Goal: Task Accomplishment & Management: Manage account settings

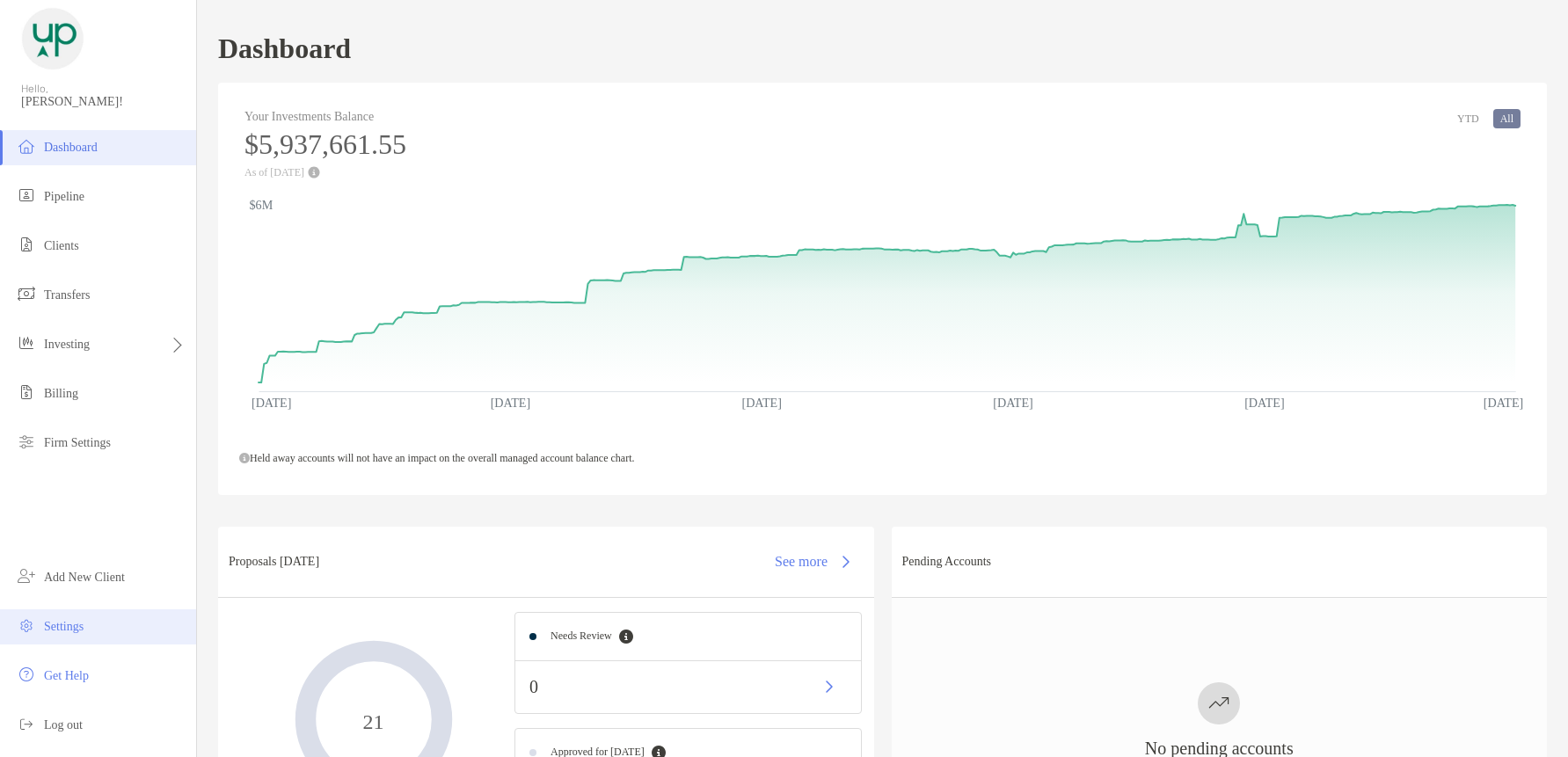
click at [60, 618] on li "Settings" at bounding box center [98, 627] width 196 height 35
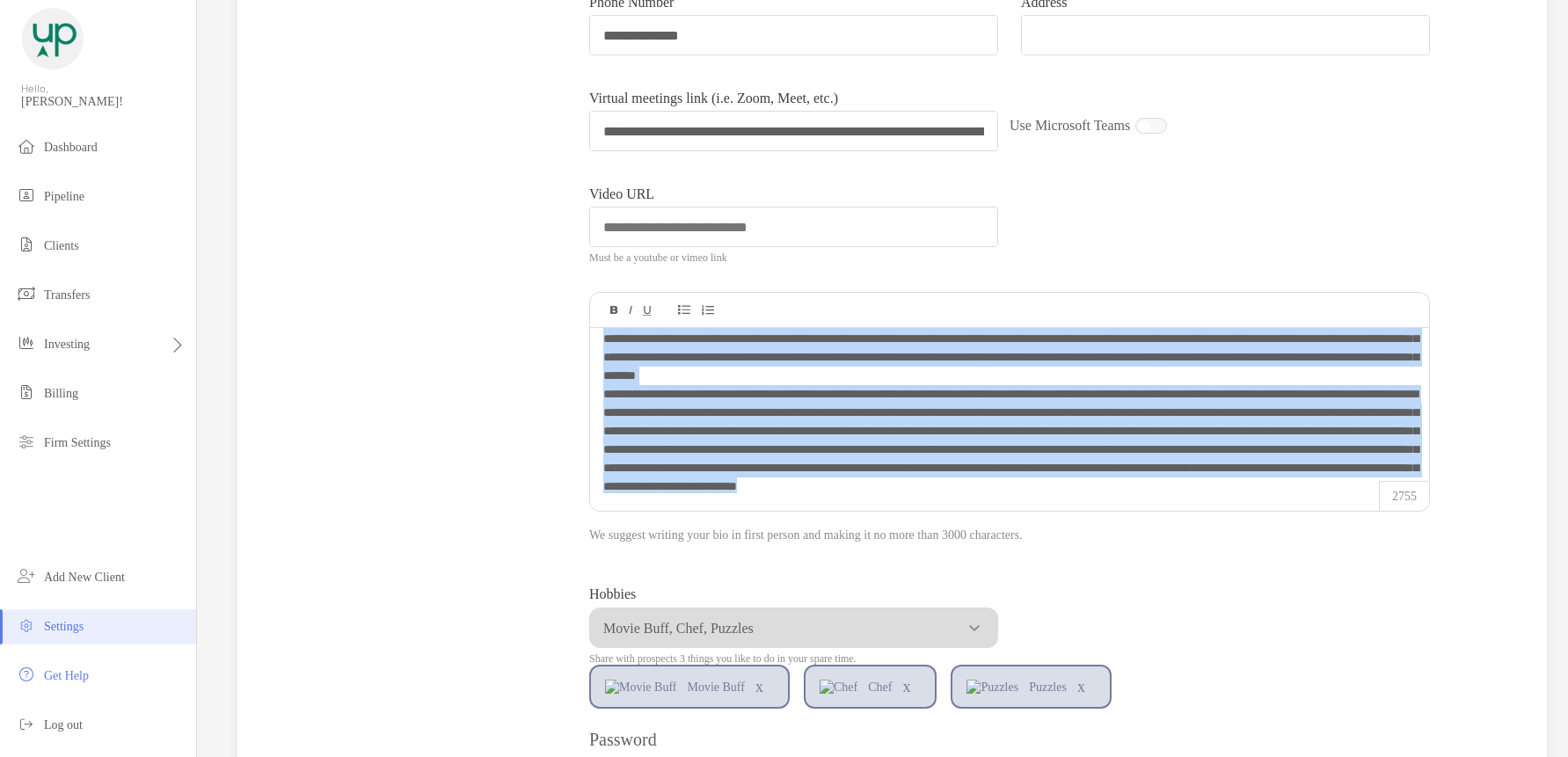
scroll to position [274, 0]
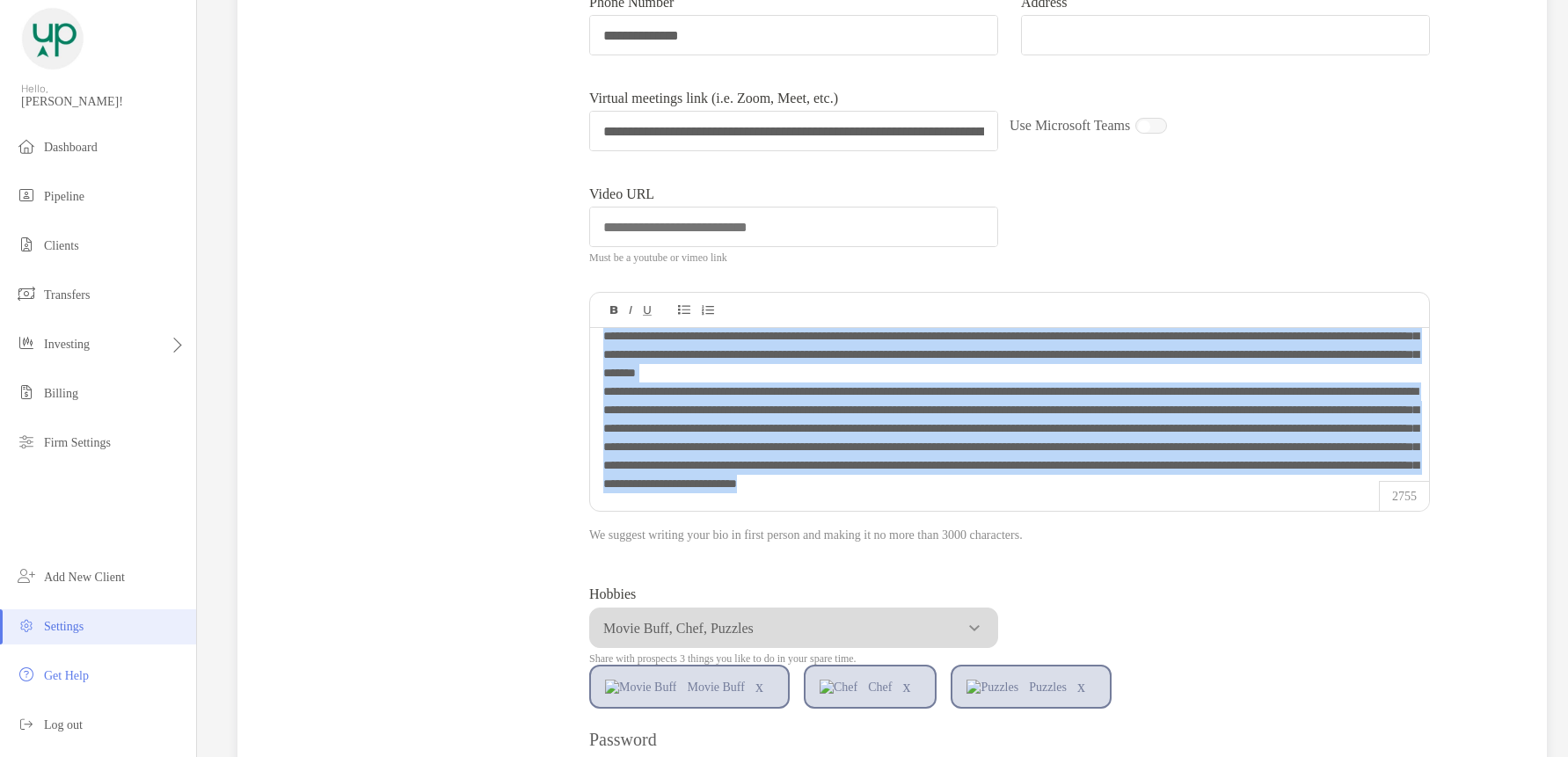
drag, startPoint x: 602, startPoint y: 351, endPoint x: 1005, endPoint y: 485, distance: 424.7
click at [1005, 331] on div "**********" at bounding box center [1009, 248] width 839 height 166
copy div "**********"
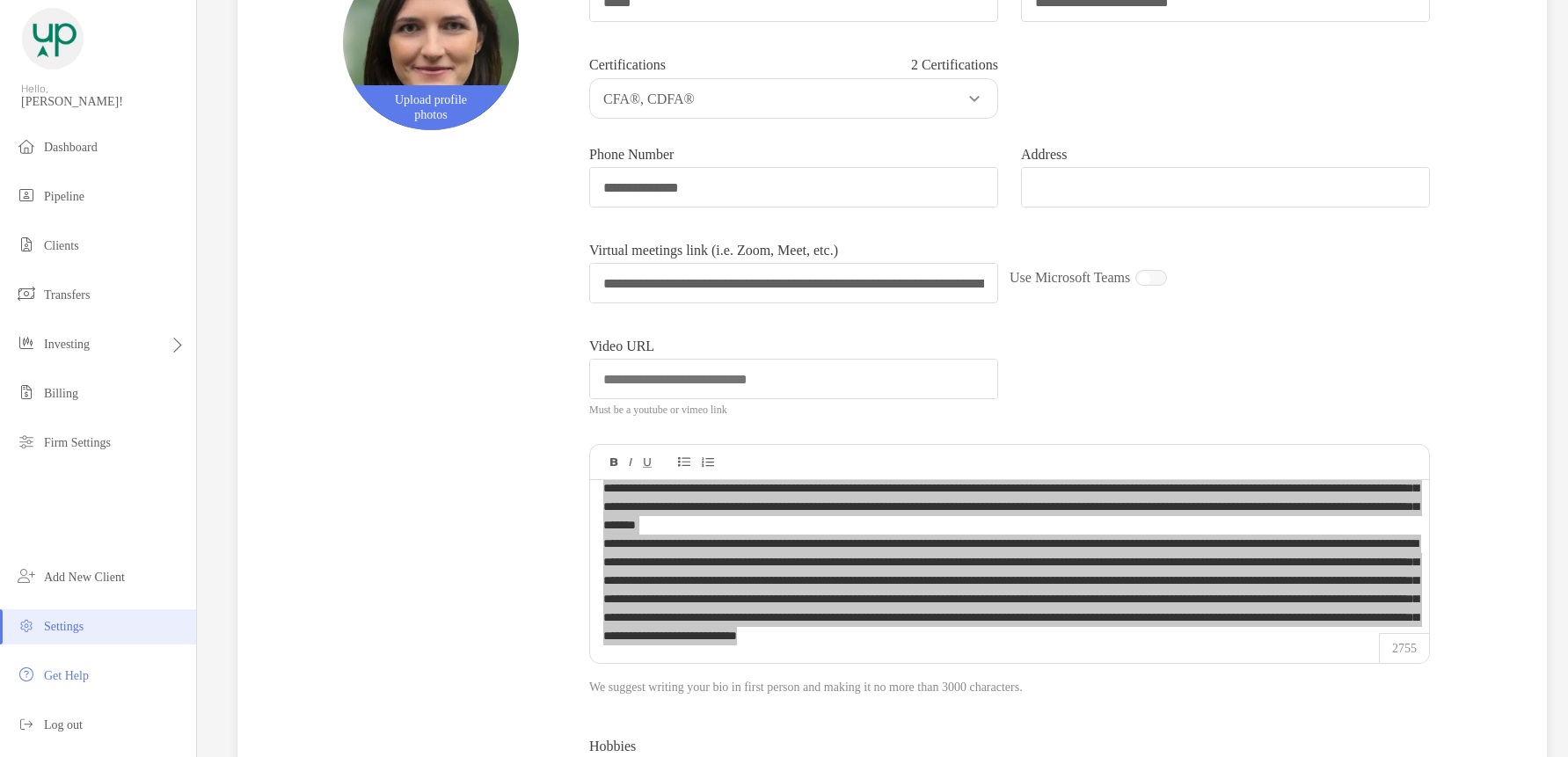
scroll to position [0, 0]
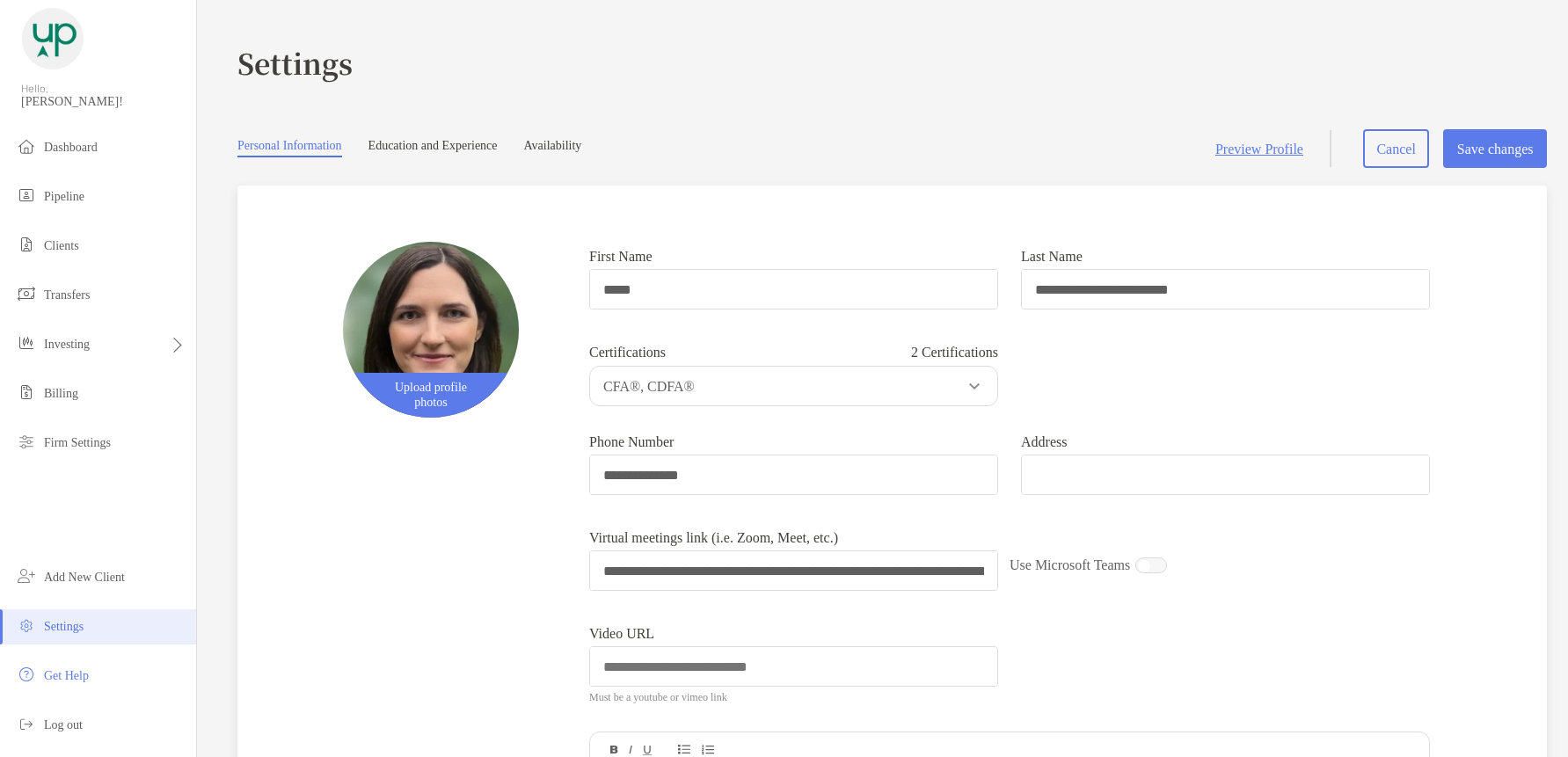
click at [735, 393] on p "CFA®, CDFA®" at bounding box center [798, 386] width 408 height 22
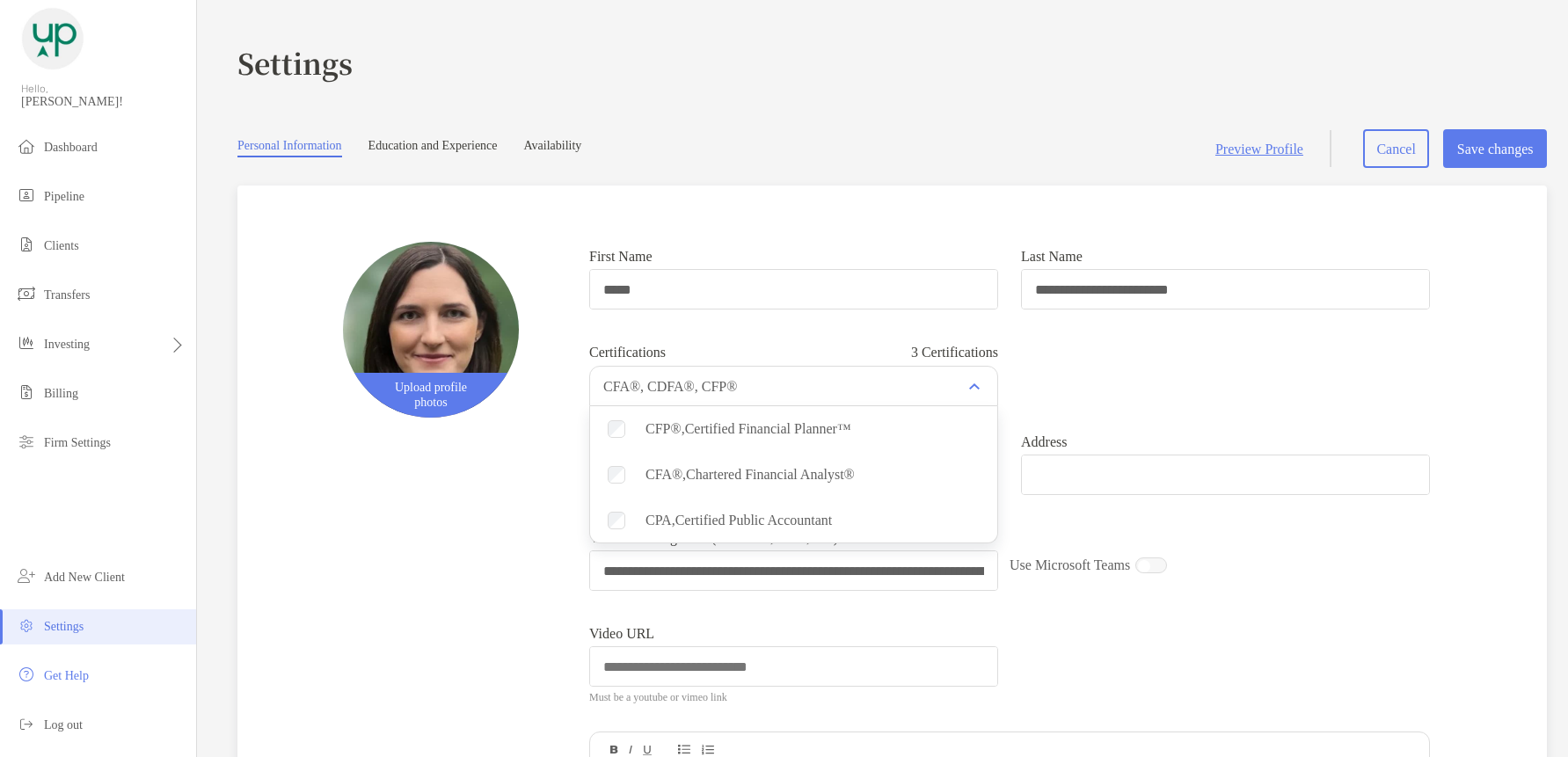
click at [1205, 362] on div "Certifications 3 Certifications CFA®, CDFA®, CFP® Checkbox CFP®, Certified Fina…" at bounding box center [1009, 372] width 864 height 69
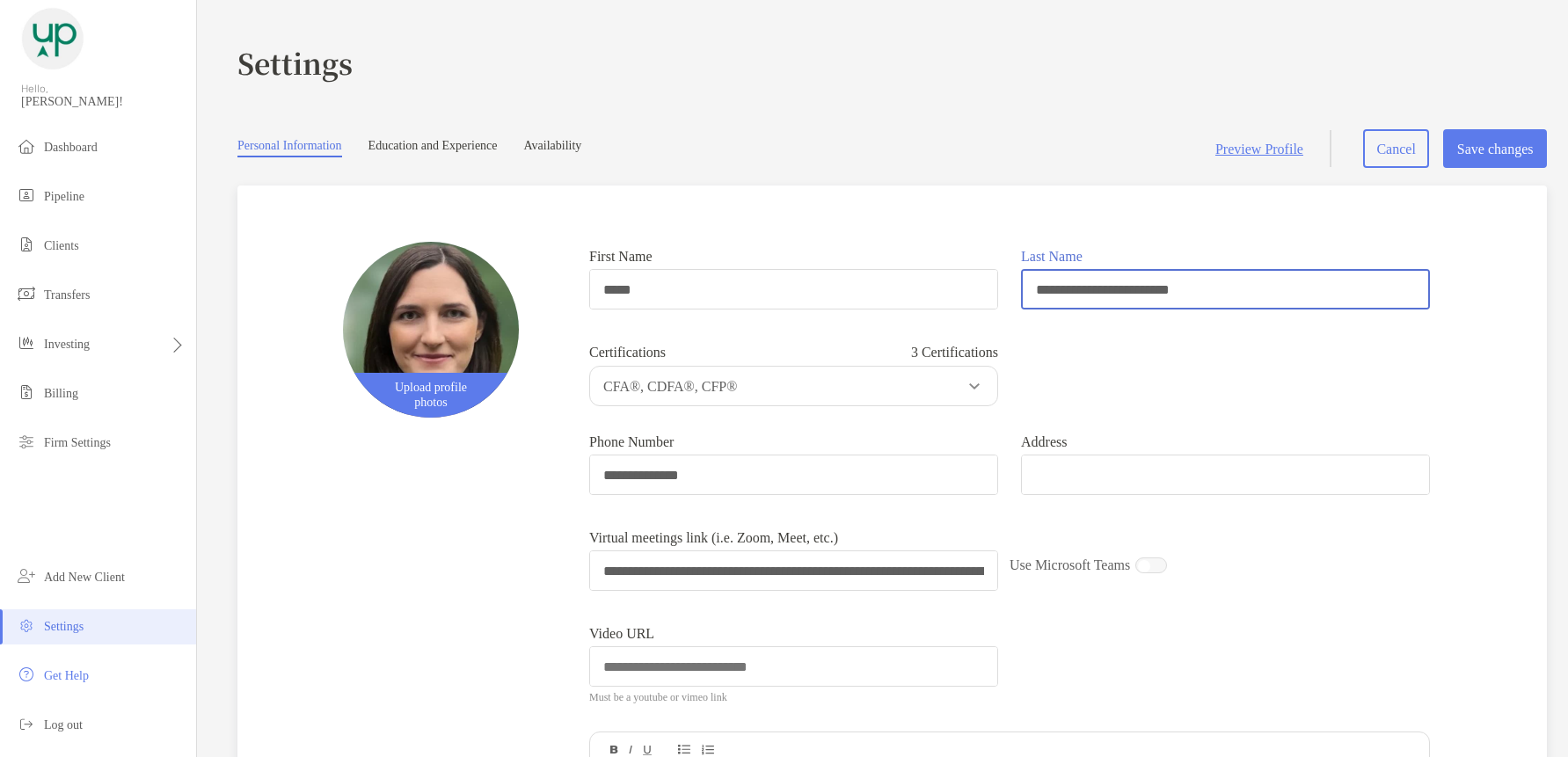
drag, startPoint x: 1224, startPoint y: 297, endPoint x: 1081, endPoint y: 325, distance: 145.7
click at [1081, 325] on form "**********" at bounding box center [1009, 759] width 864 height 1034
click at [1242, 291] on input "**********" at bounding box center [1226, 289] width 406 height 37
drag, startPoint x: 1115, startPoint y: 289, endPoint x: 1079, endPoint y: 294, distance: 36.3
click at [1079, 294] on input "**********" at bounding box center [1226, 289] width 406 height 37
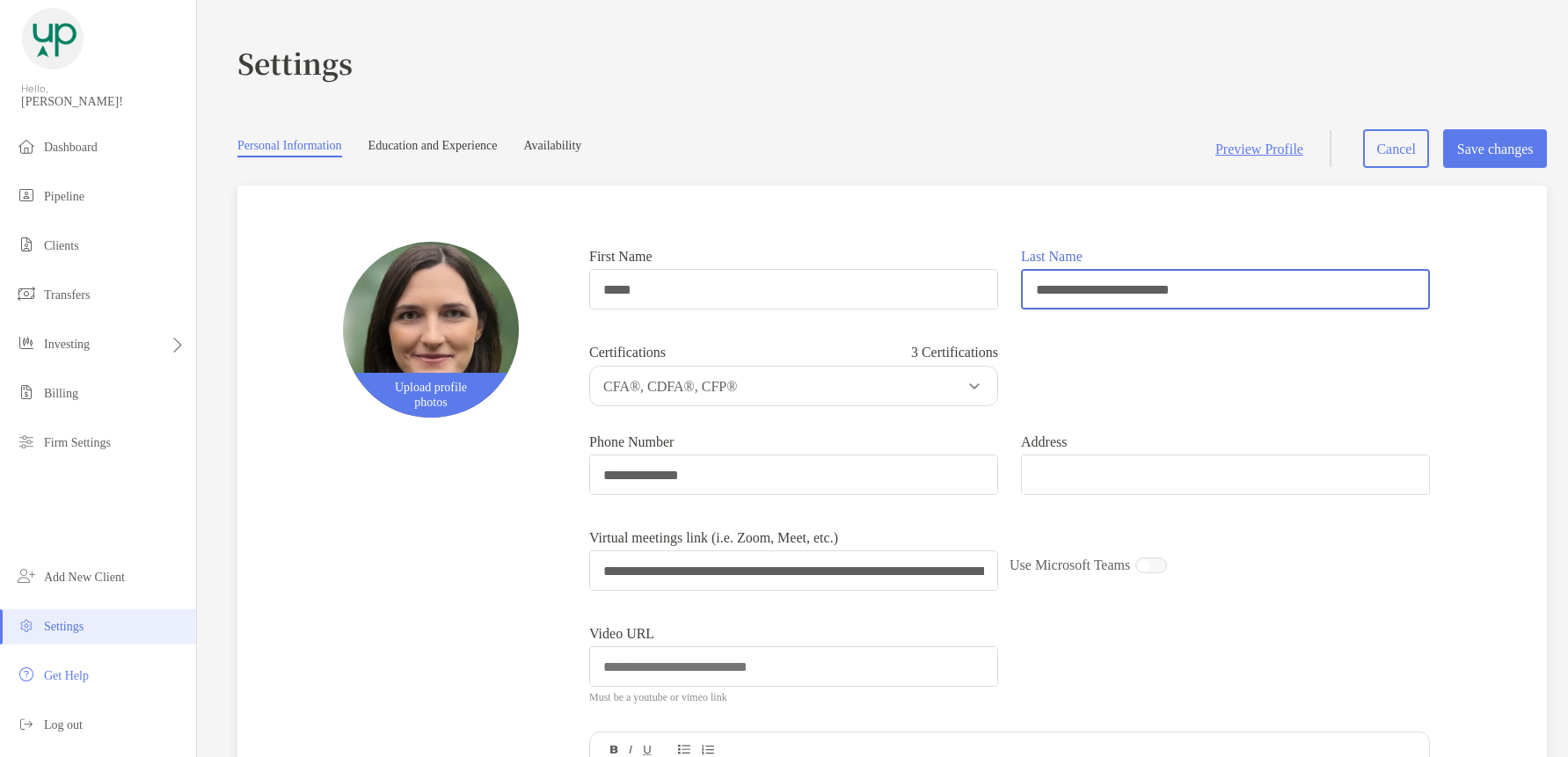
drag, startPoint x: 1257, startPoint y: 293, endPoint x: 1169, endPoint y: 298, distance: 88.1
click at [1169, 298] on input "**********" at bounding box center [1226, 289] width 406 height 37
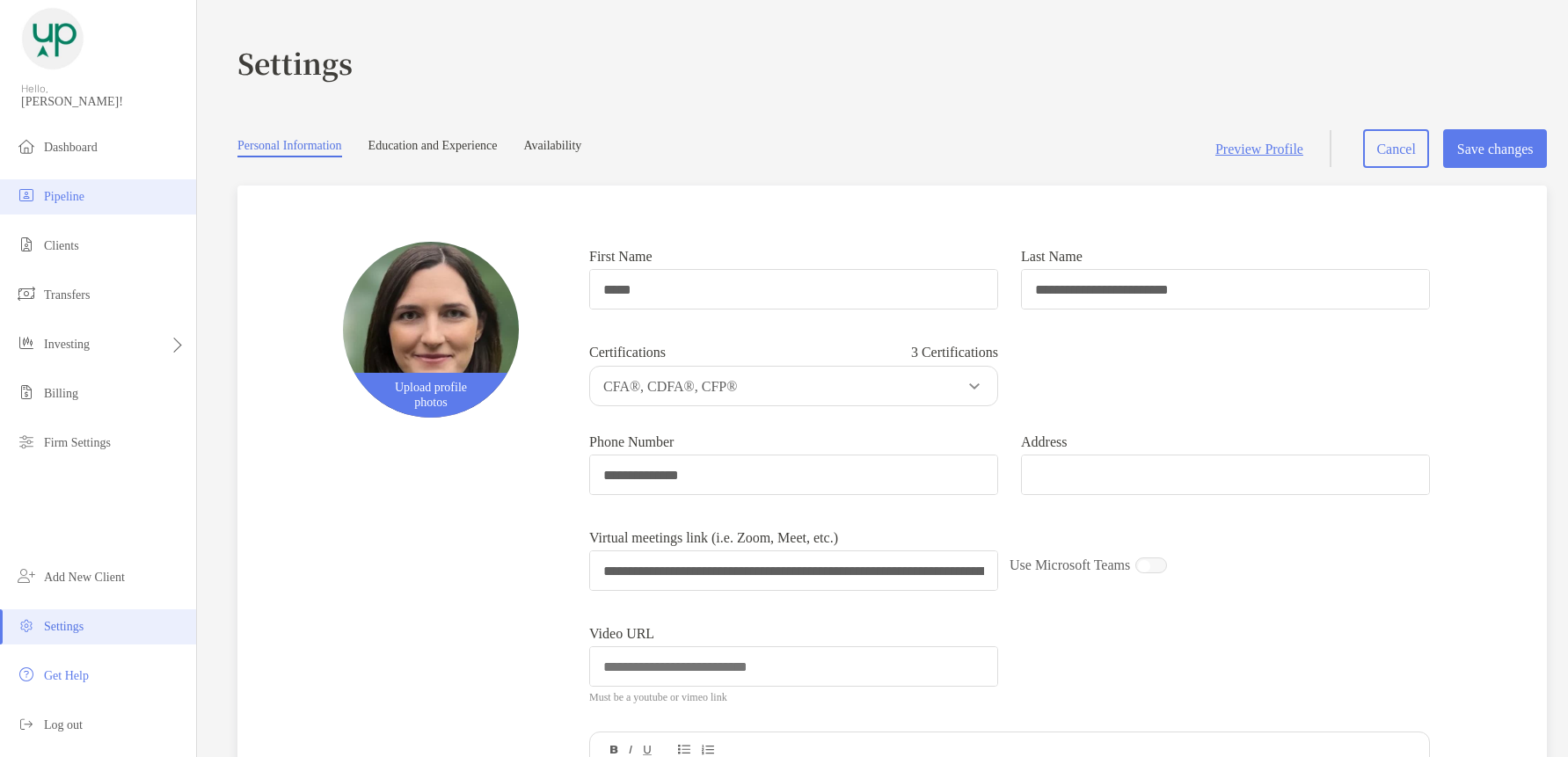
click at [73, 185] on li "Pipeline" at bounding box center [98, 197] width 196 height 35
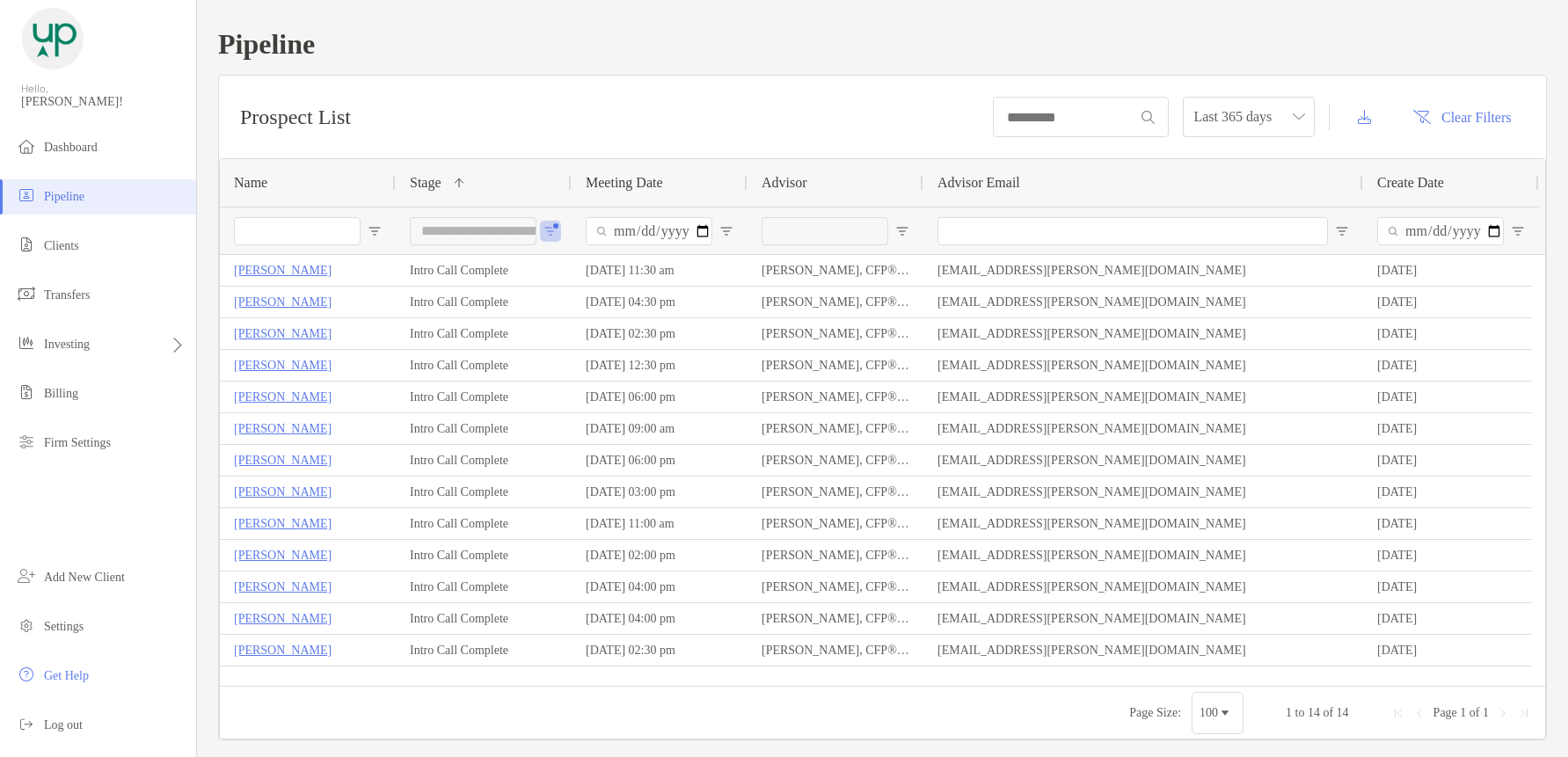
click at [558, 234] on div "**********" at bounding box center [484, 231] width 176 height 48
click at [536, 231] on div "**********" at bounding box center [473, 231] width 126 height 28
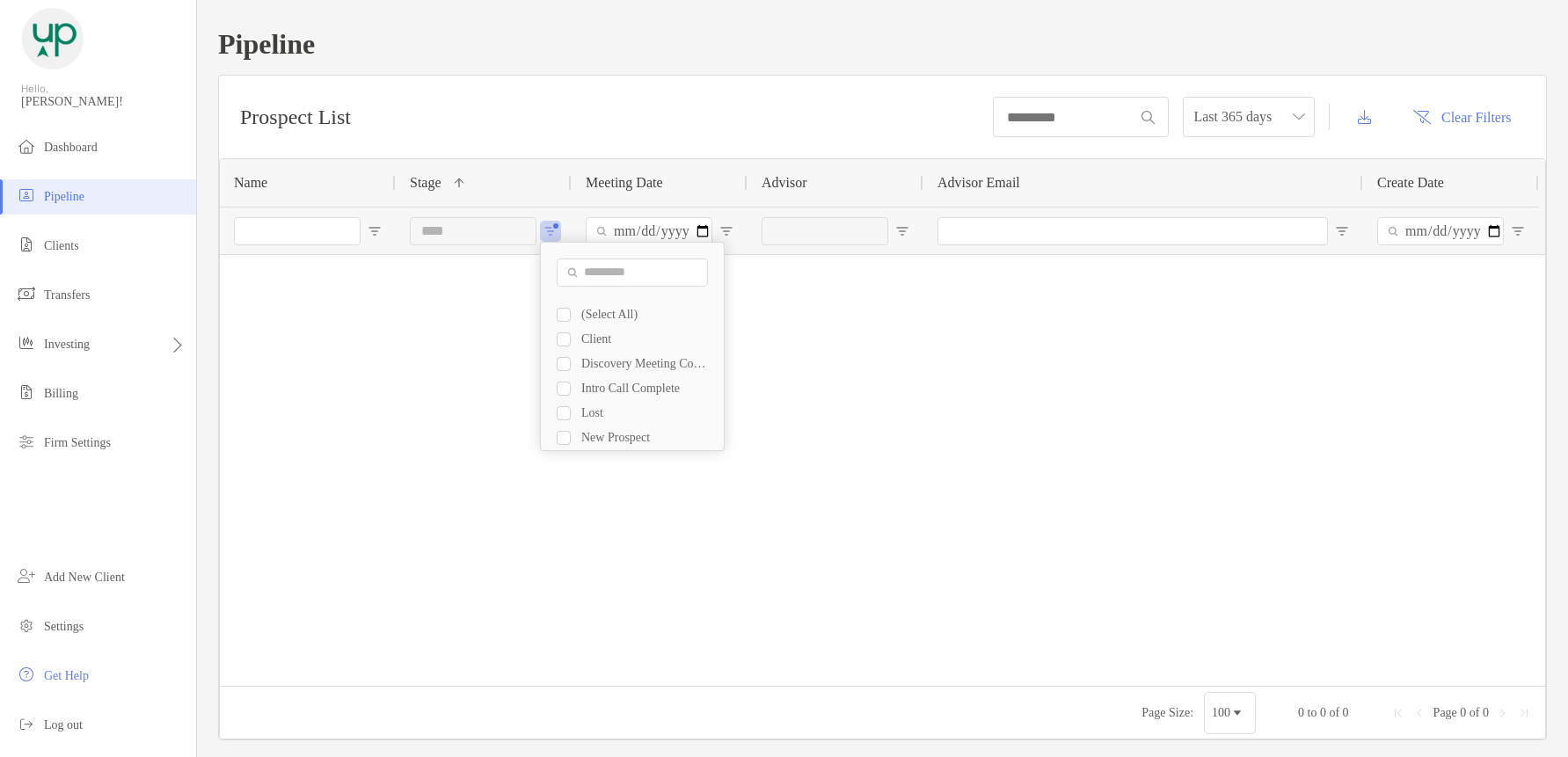
type input "**********"
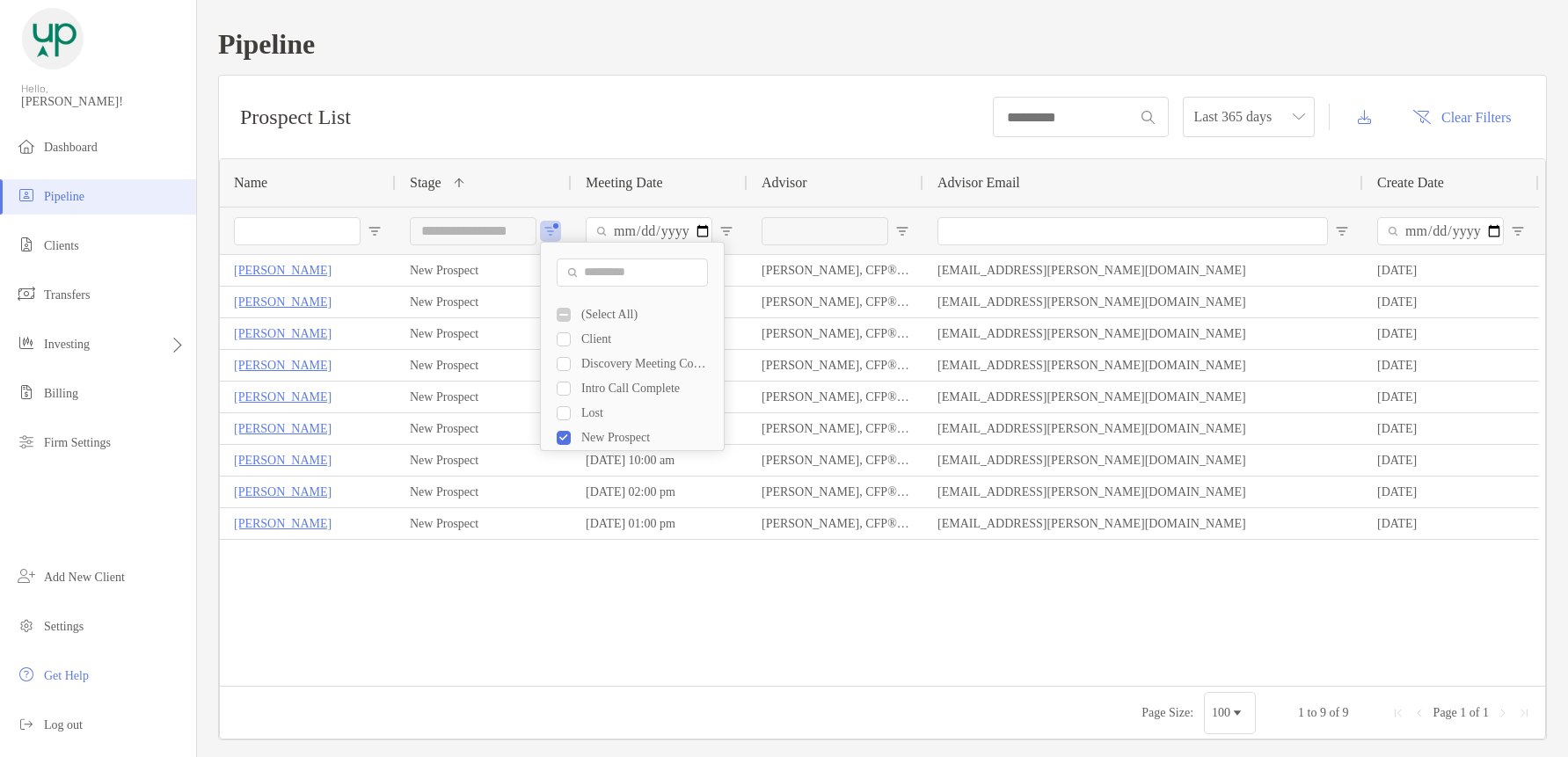
click at [552, 599] on div "John Mccollum New Prospect 10/16/2025 - 05:30 pm Grace Arnold, CFP®, CFA®, CDFA…" at bounding box center [882, 464] width 1325 height 418
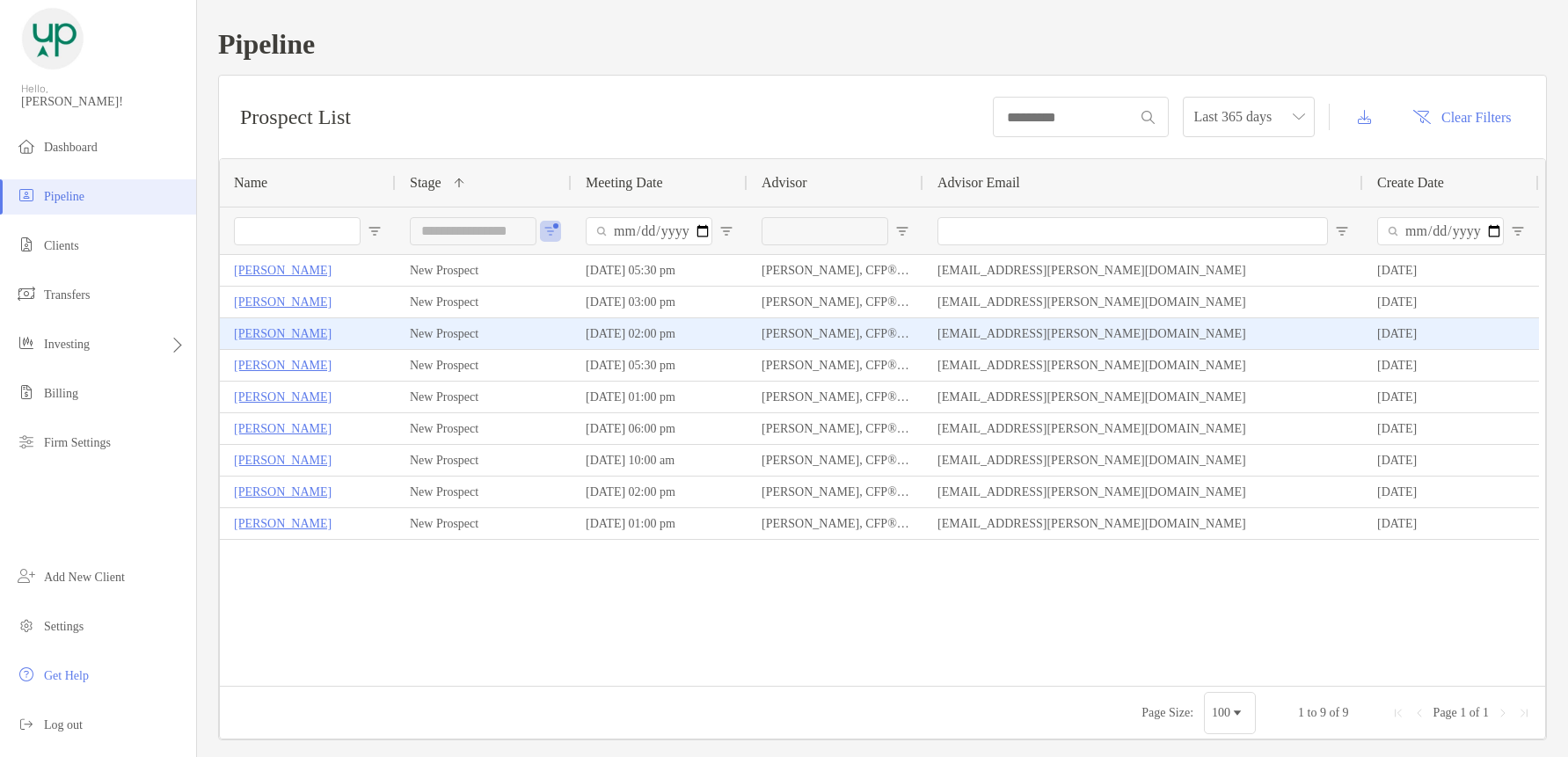
click at [264, 332] on p "[PERSON_NAME]" at bounding box center [282, 333] width 98 height 22
click at [266, 337] on p "[PERSON_NAME]" at bounding box center [282, 333] width 98 height 22
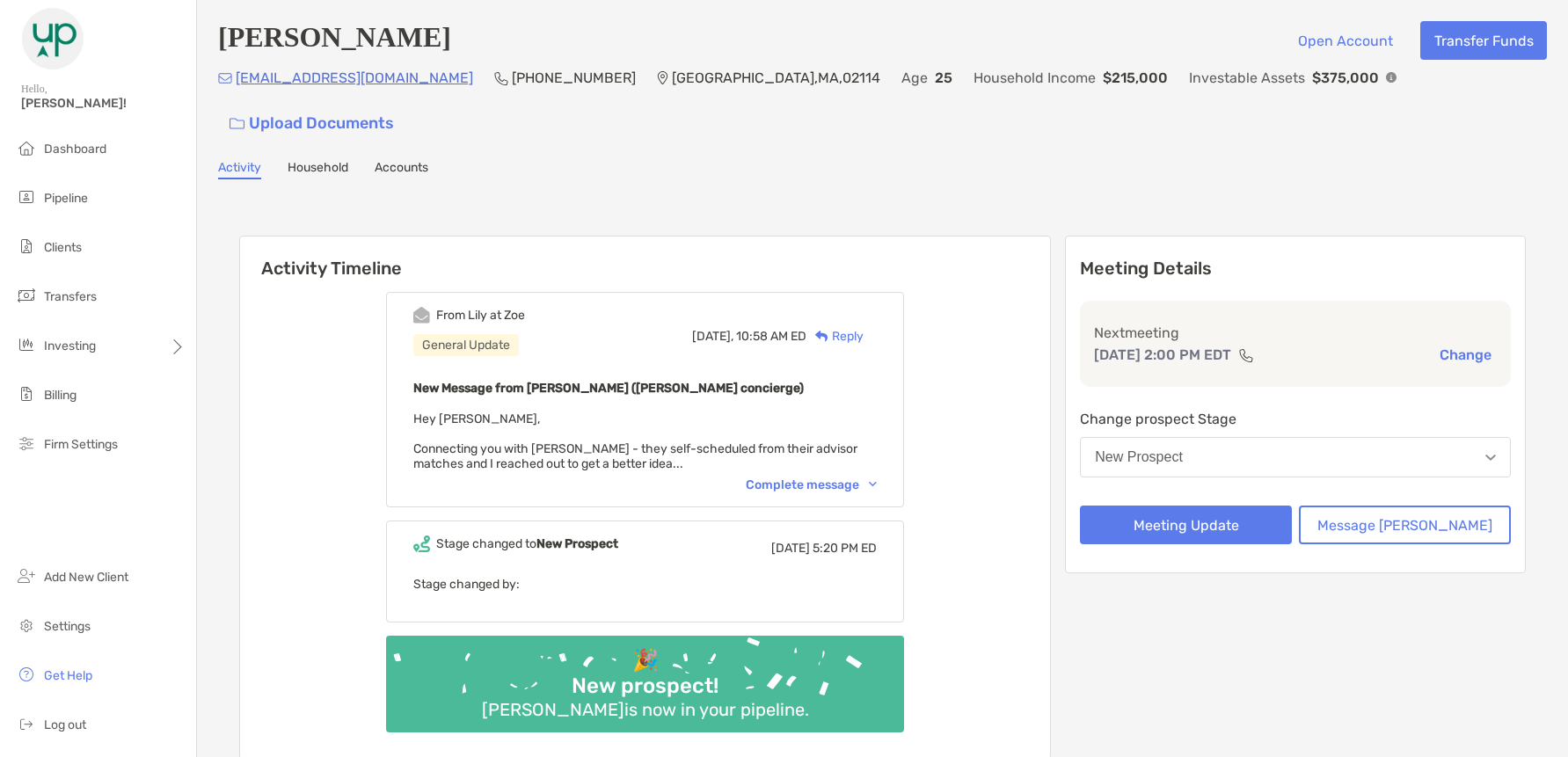
click at [796, 478] on div "Complete message" at bounding box center [810, 485] width 131 height 15
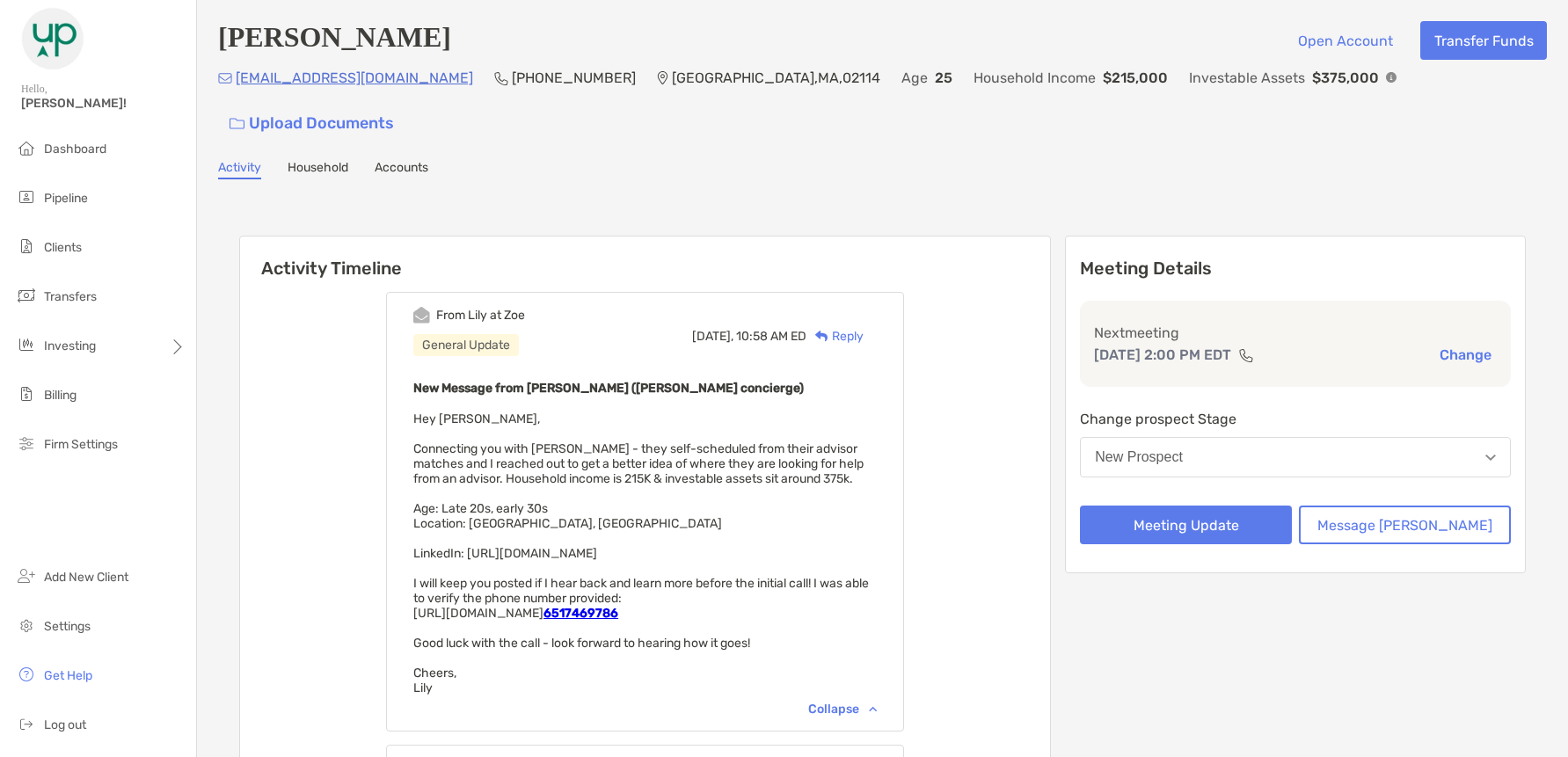
drag, startPoint x: 425, startPoint y: 50, endPoint x: 222, endPoint y: 48, distance: 203.0
click at [222, 48] on div "Annika Sougstad Open Account Transfer Funds" at bounding box center [882, 40] width 1329 height 38
copy h4 "[PERSON_NAME]"
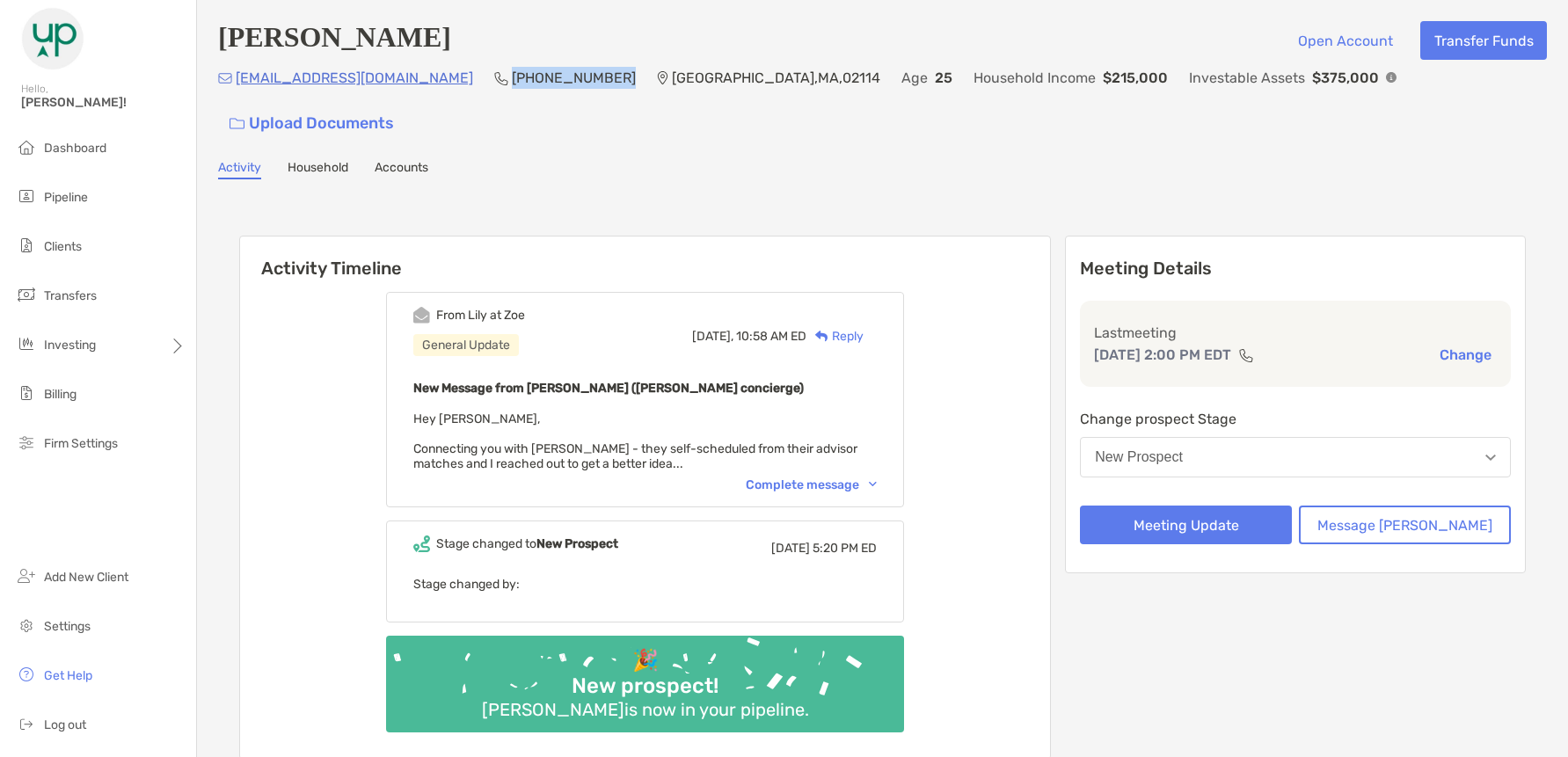
drag, startPoint x: 561, startPoint y: 87, endPoint x: 458, endPoint y: 99, distance: 103.7
click at [458, 99] on div "annikasougstad@gmail.com (651) 746-9786 Boston , MA , 02114 Age 25 Household In…" at bounding box center [882, 104] width 1329 height 76
copy p "(651) 746-9786"
click at [821, 478] on div "Complete message" at bounding box center [810, 485] width 131 height 15
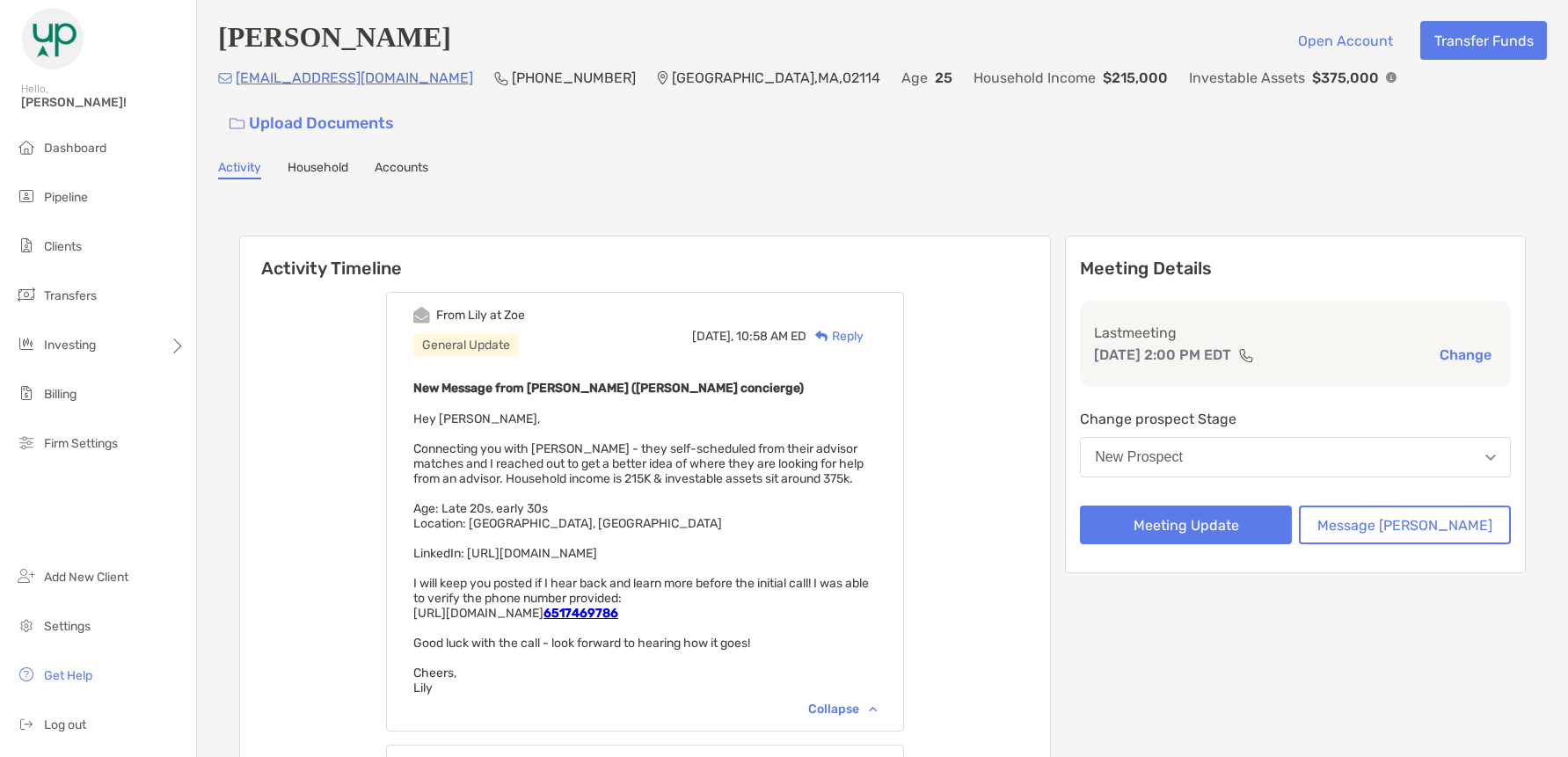
drag, startPoint x: 409, startPoint y: 56, endPoint x: 190, endPoint y: 62, distance: 219.1
click at [190, 62] on div "Hello, Grace! Dashboard Pipeline Clients Transfers Investing Billing Firm Setti…" at bounding box center [784, 378] width 1568 height 757
drag, startPoint x: 190, startPoint y: 62, endPoint x: 436, endPoint y: 55, distance: 246.1
click at [436, 55] on h4 "[PERSON_NAME]" at bounding box center [335, 40] width 233 height 38
drag, startPoint x: 487, startPoint y: 44, endPoint x: 225, endPoint y: 52, distance: 262.1
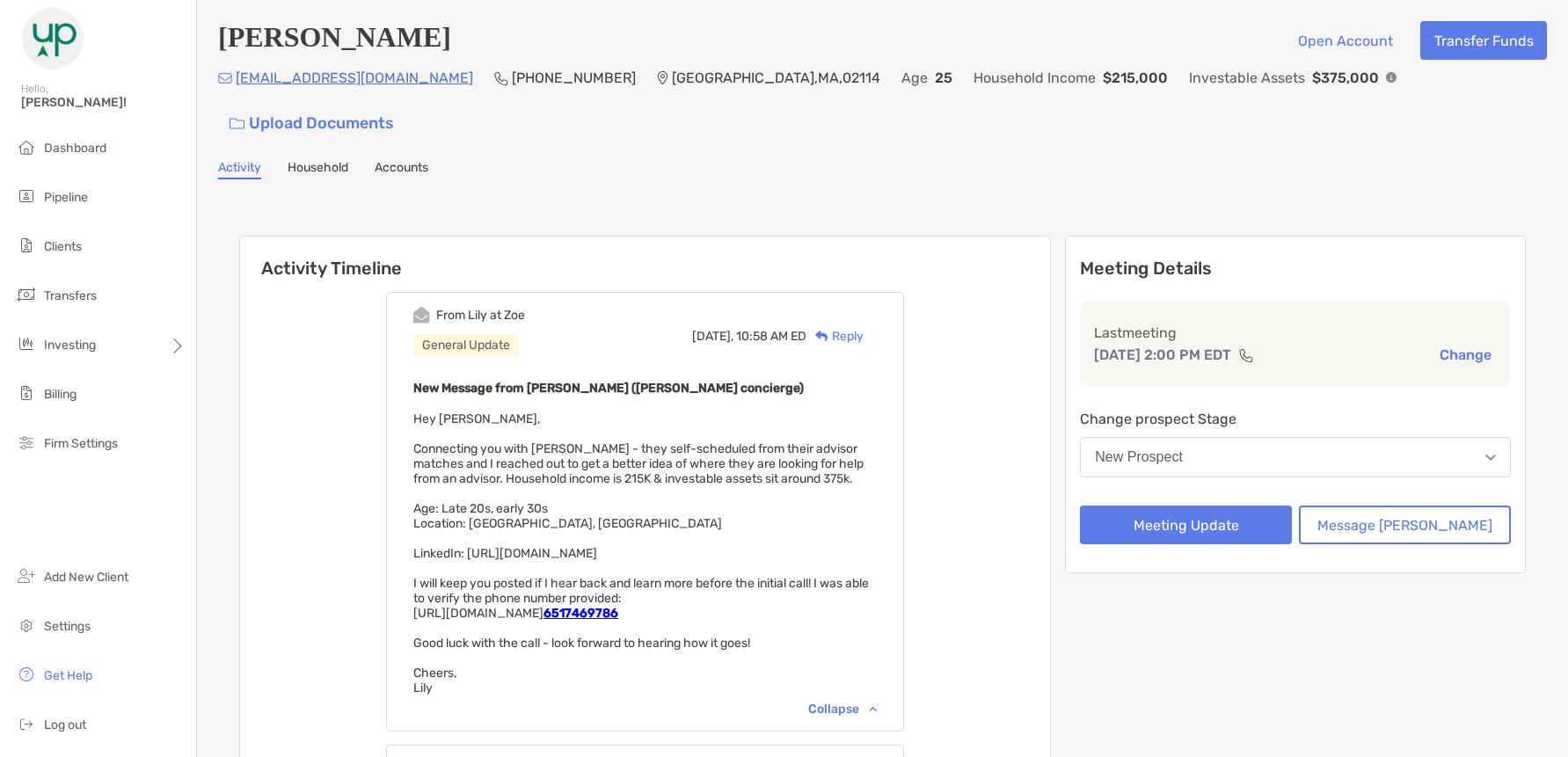
click at [225, 52] on div "Annika Sougstad Open Account Transfer Funds" at bounding box center [882, 40] width 1329 height 38
copy h4 "[PERSON_NAME]"
click at [1287, 437] on button "New Prospect" at bounding box center [1295, 457] width 431 height 40
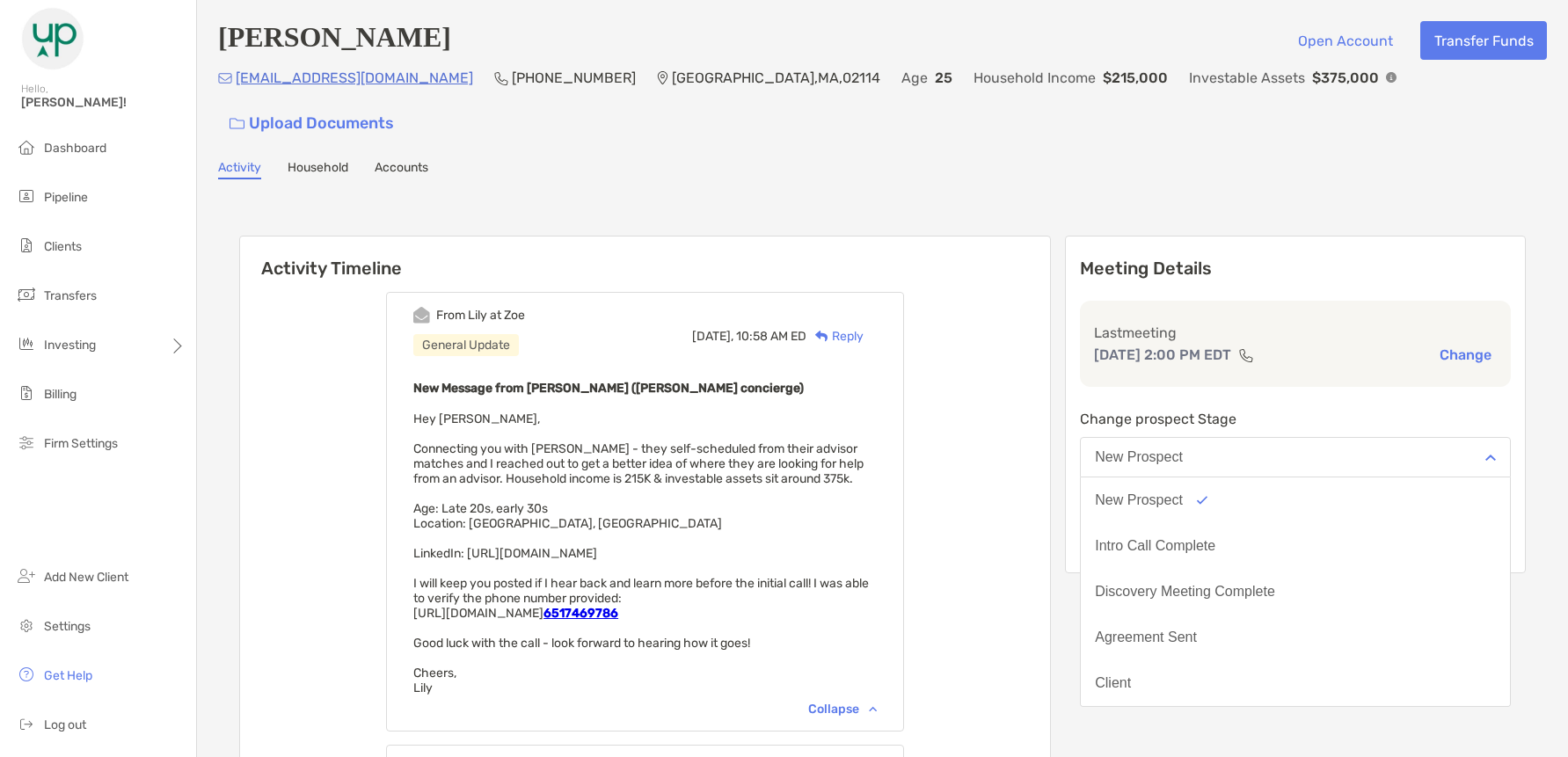
click at [1049, 509] on div "From Lily at Zoe General Update Today, 10:58 AM ED Reply New Message from Lily …" at bounding box center [645, 631] width 810 height 704
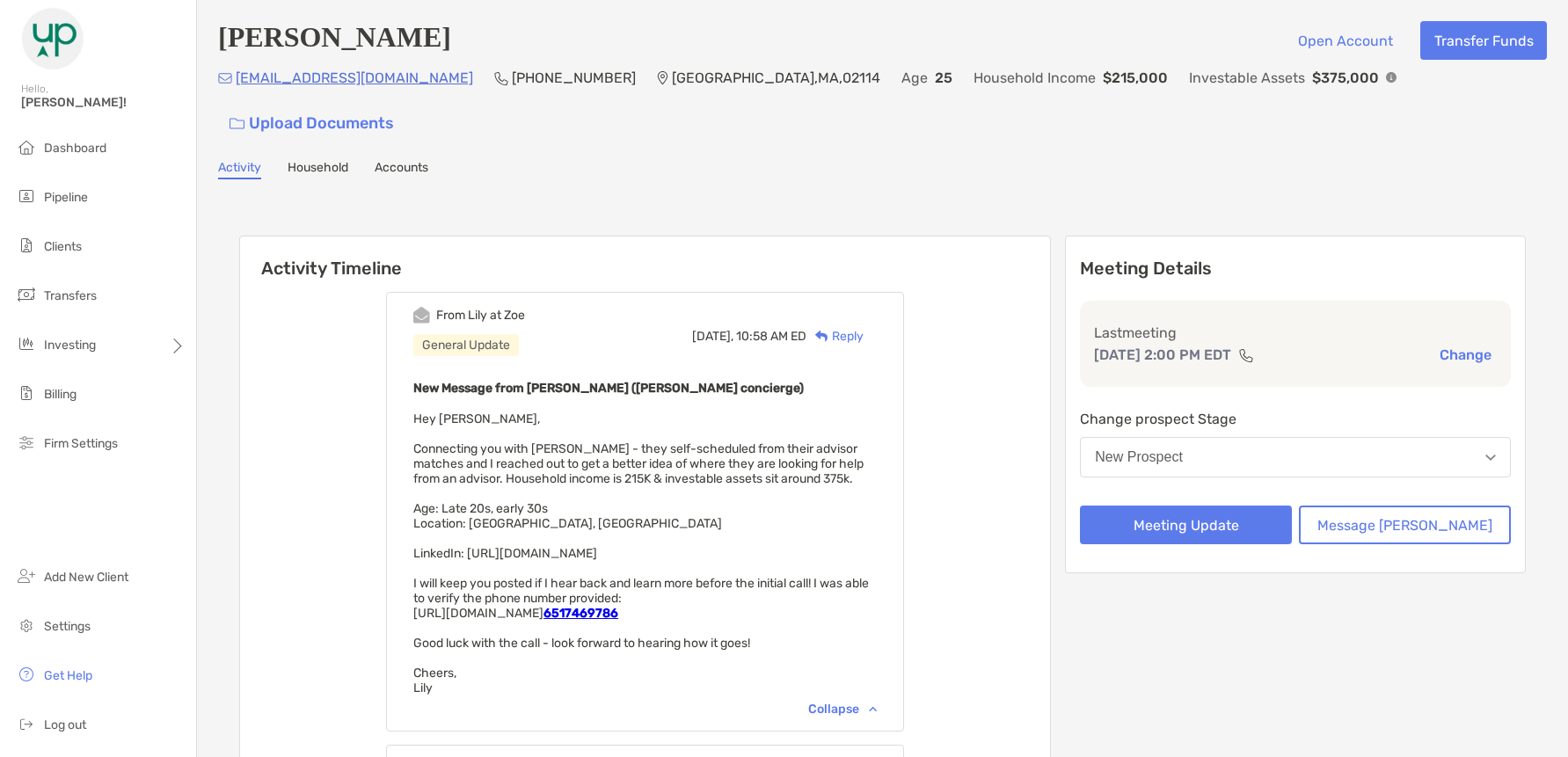
click at [1429, 515] on div "Meeting Details Last meeting Oct 10, 2:00 PM EDT Change Change prospect Stage N…" at bounding box center [1295, 404] width 461 height 338
click at [1430, 506] on button "Message [PERSON_NAME]" at bounding box center [1405, 525] width 212 height 38
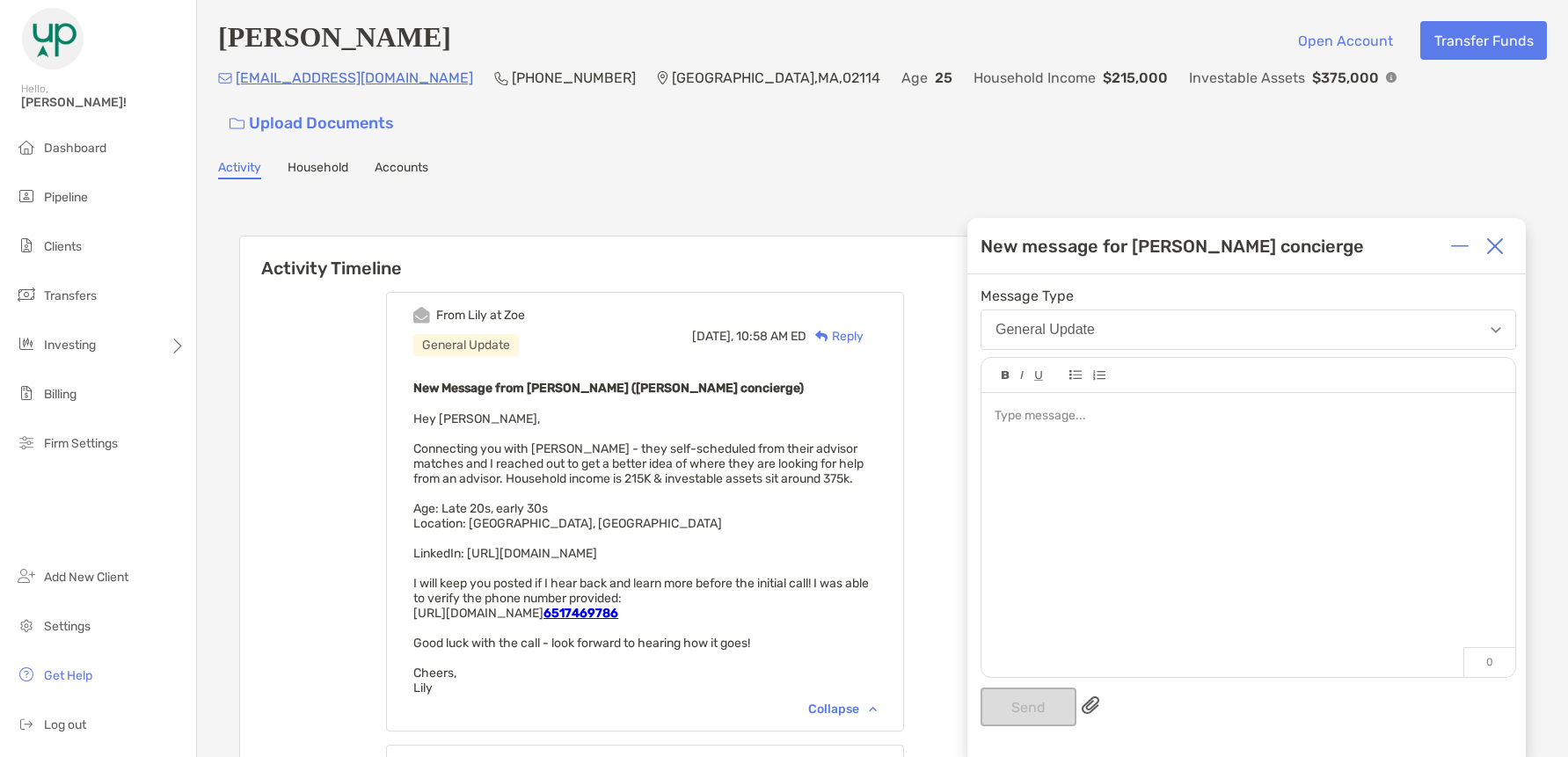
click at [1485, 238] on div at bounding box center [1494, 246] width 35 height 35
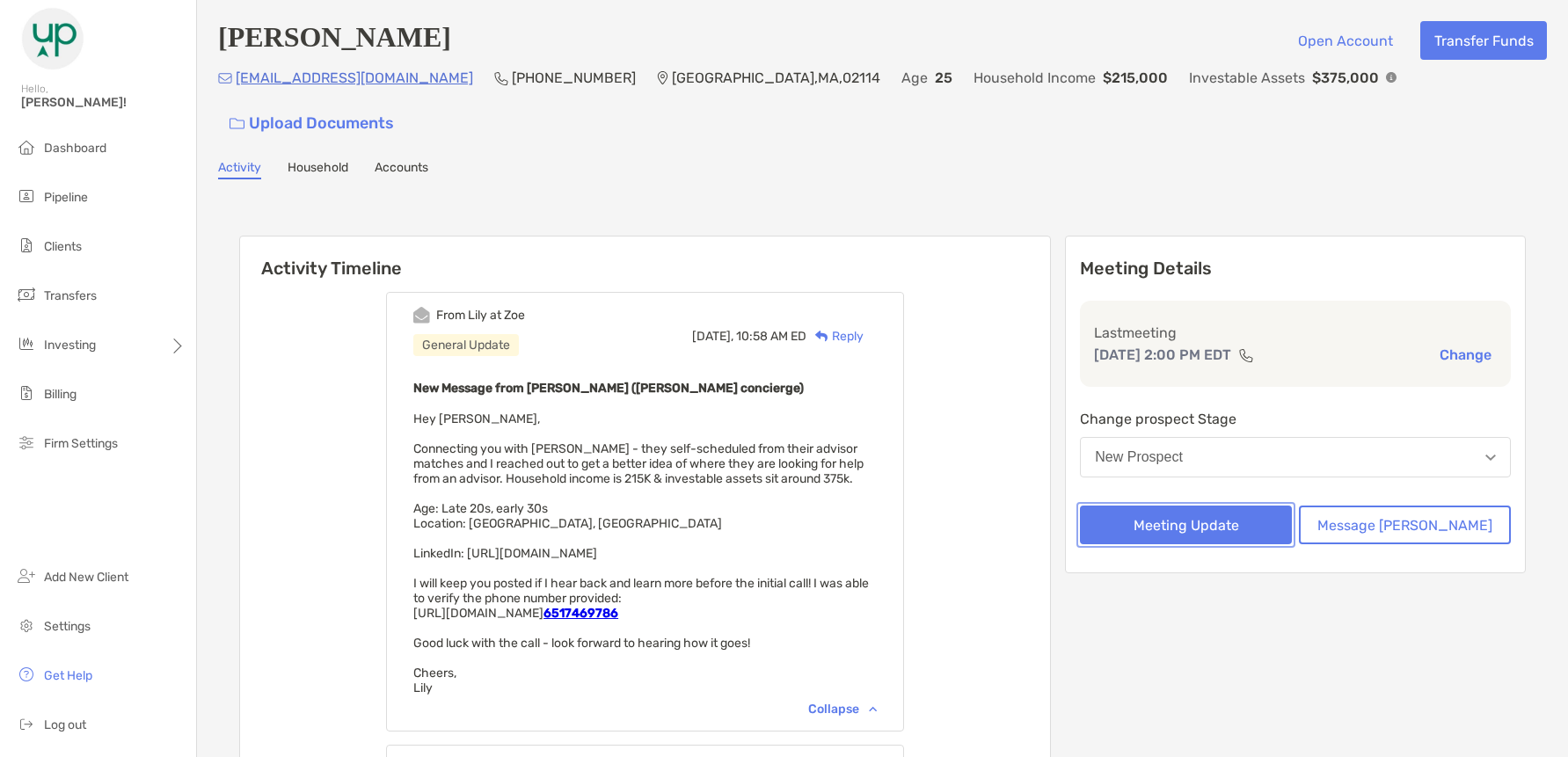
click at [1235, 506] on button "Meeting Update" at bounding box center [1186, 525] width 212 height 38
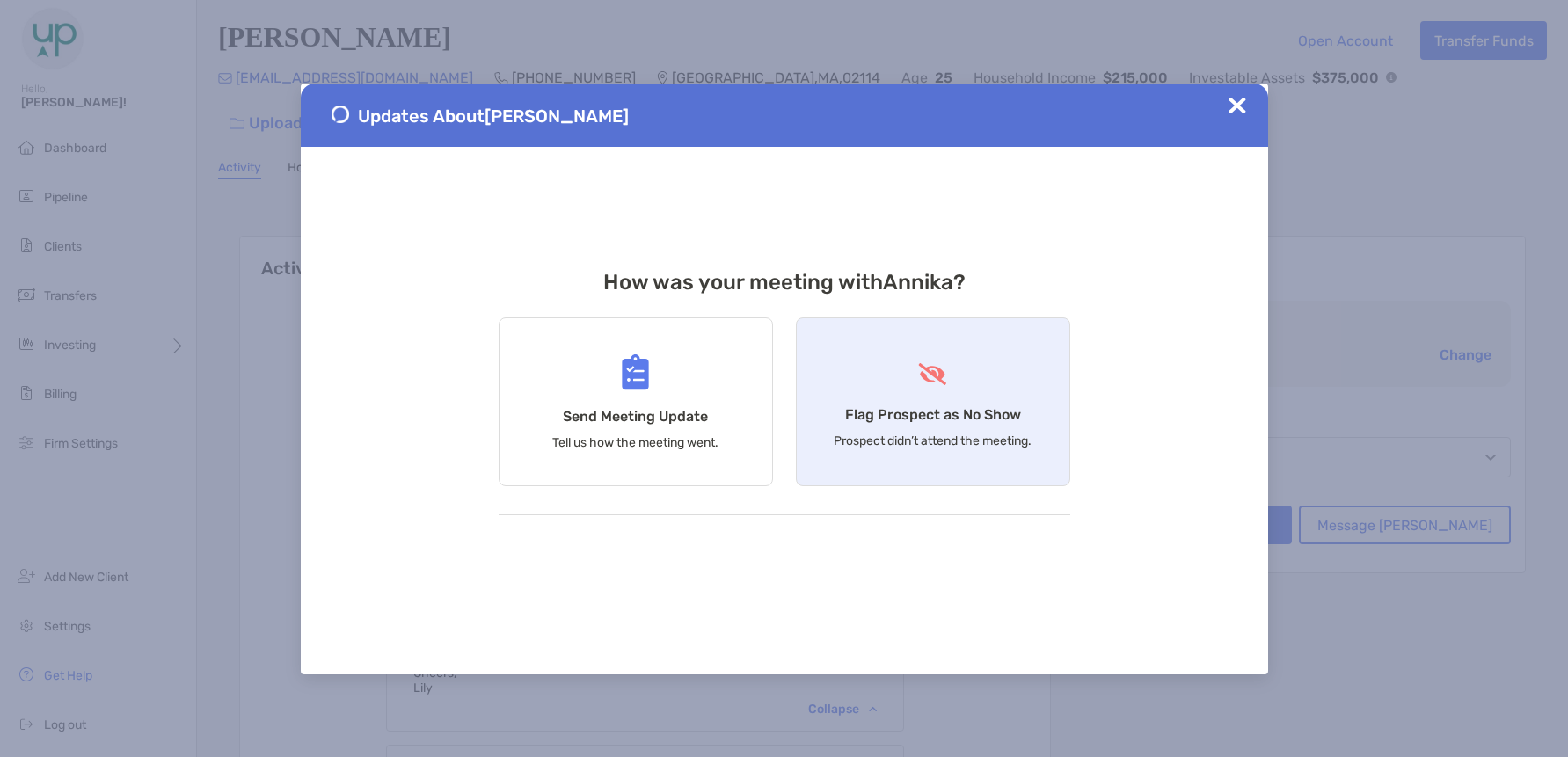
click at [1038, 404] on div "Flag Prospect as No Show Prospect didn’t attend the meeting." at bounding box center [933, 402] width 275 height 168
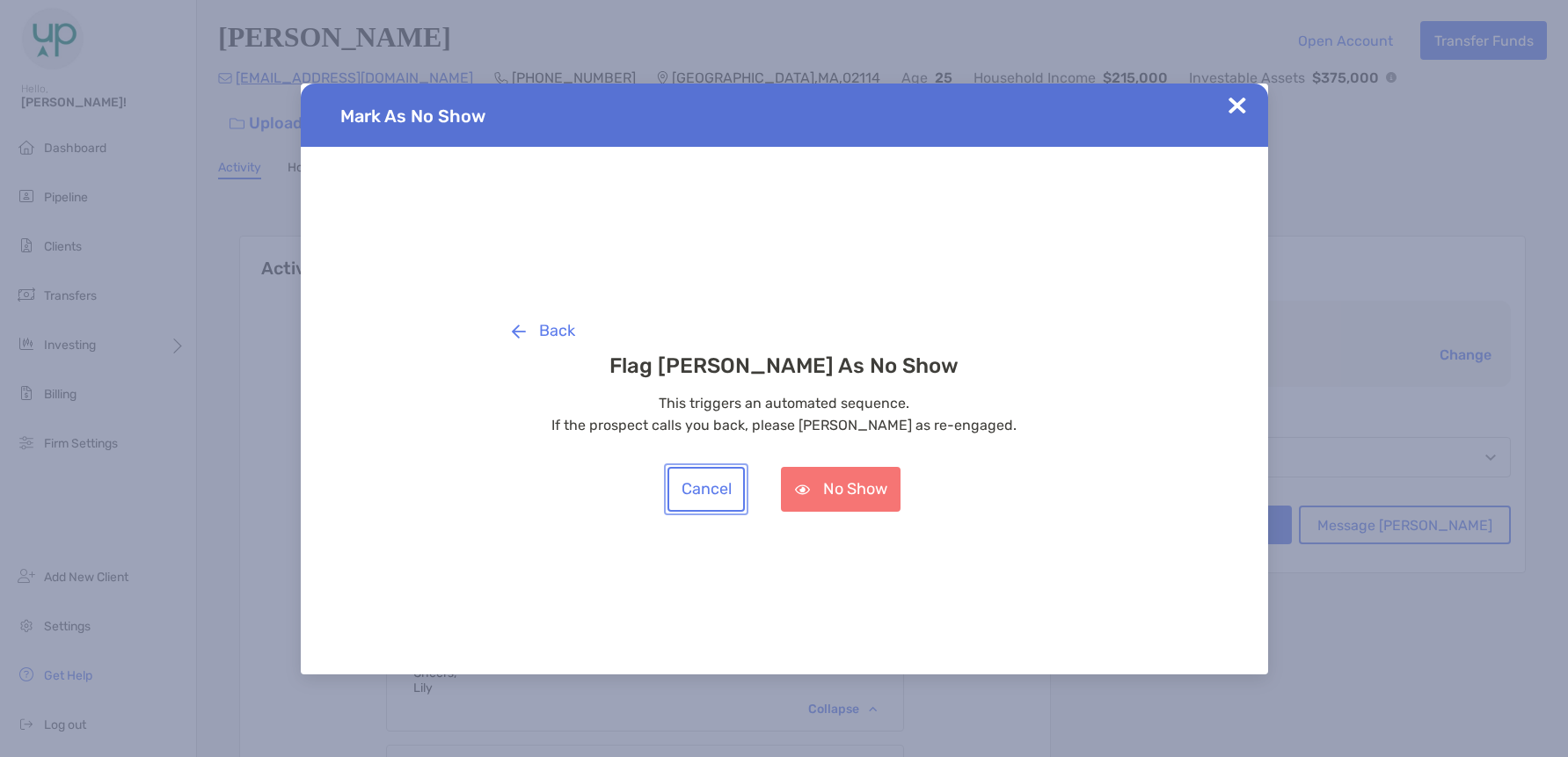
click at [734, 493] on button "Cancel" at bounding box center [706, 489] width 77 height 45
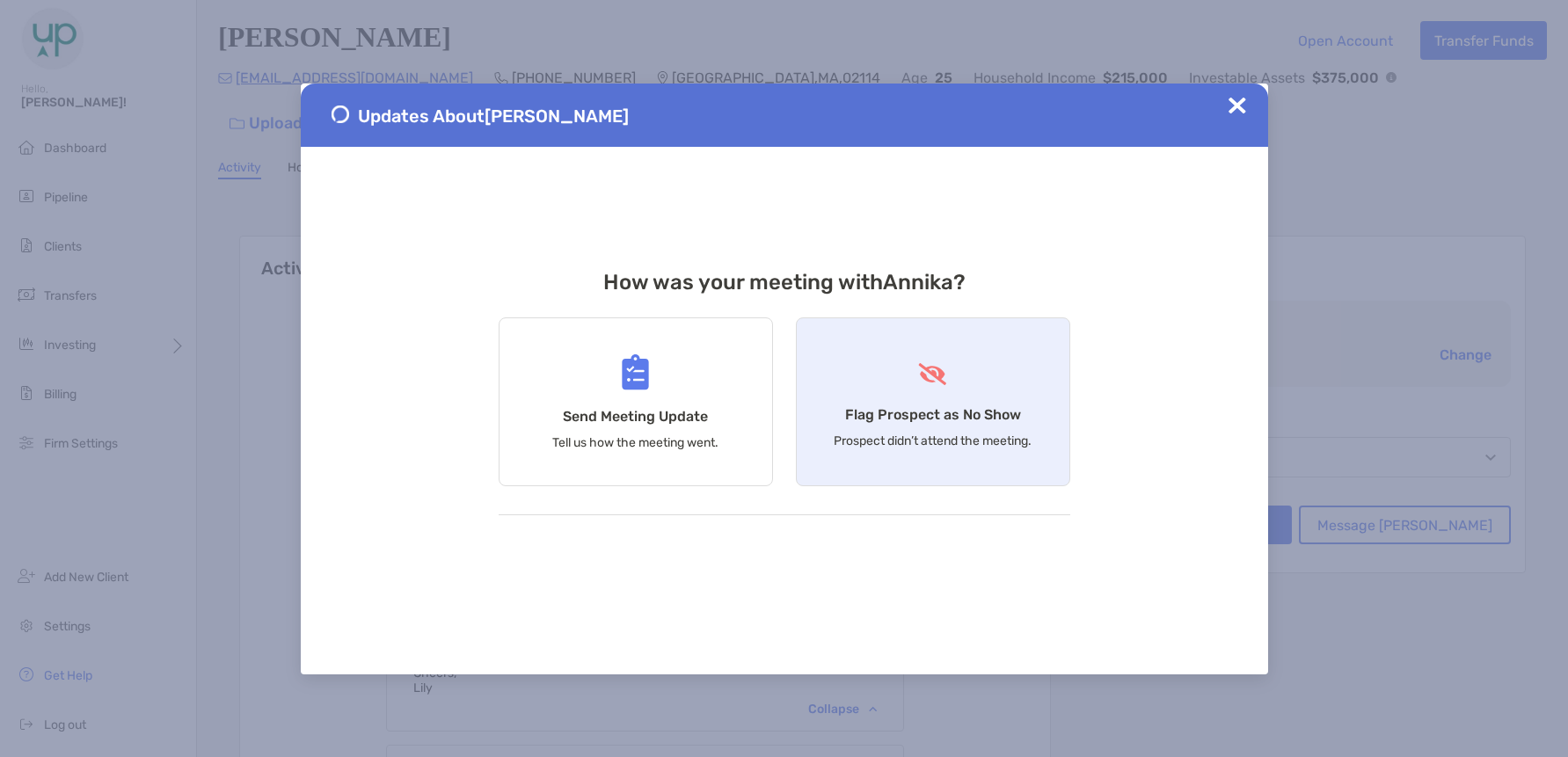
click at [954, 399] on div "Flag Prospect as No Show Prospect didn’t attend the meeting." at bounding box center [933, 402] width 275 height 168
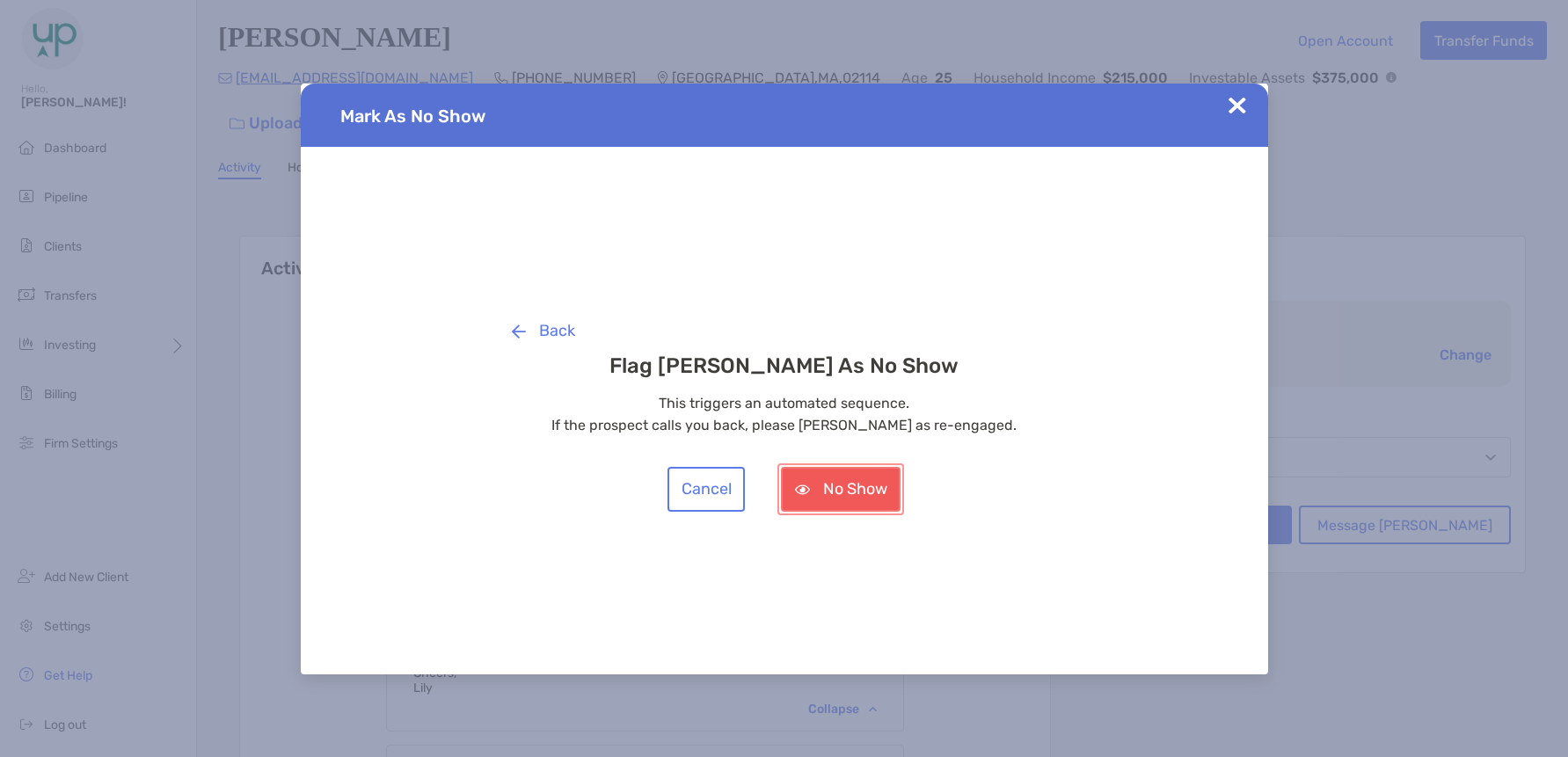
click at [824, 498] on button "No Show" at bounding box center [840, 489] width 120 height 45
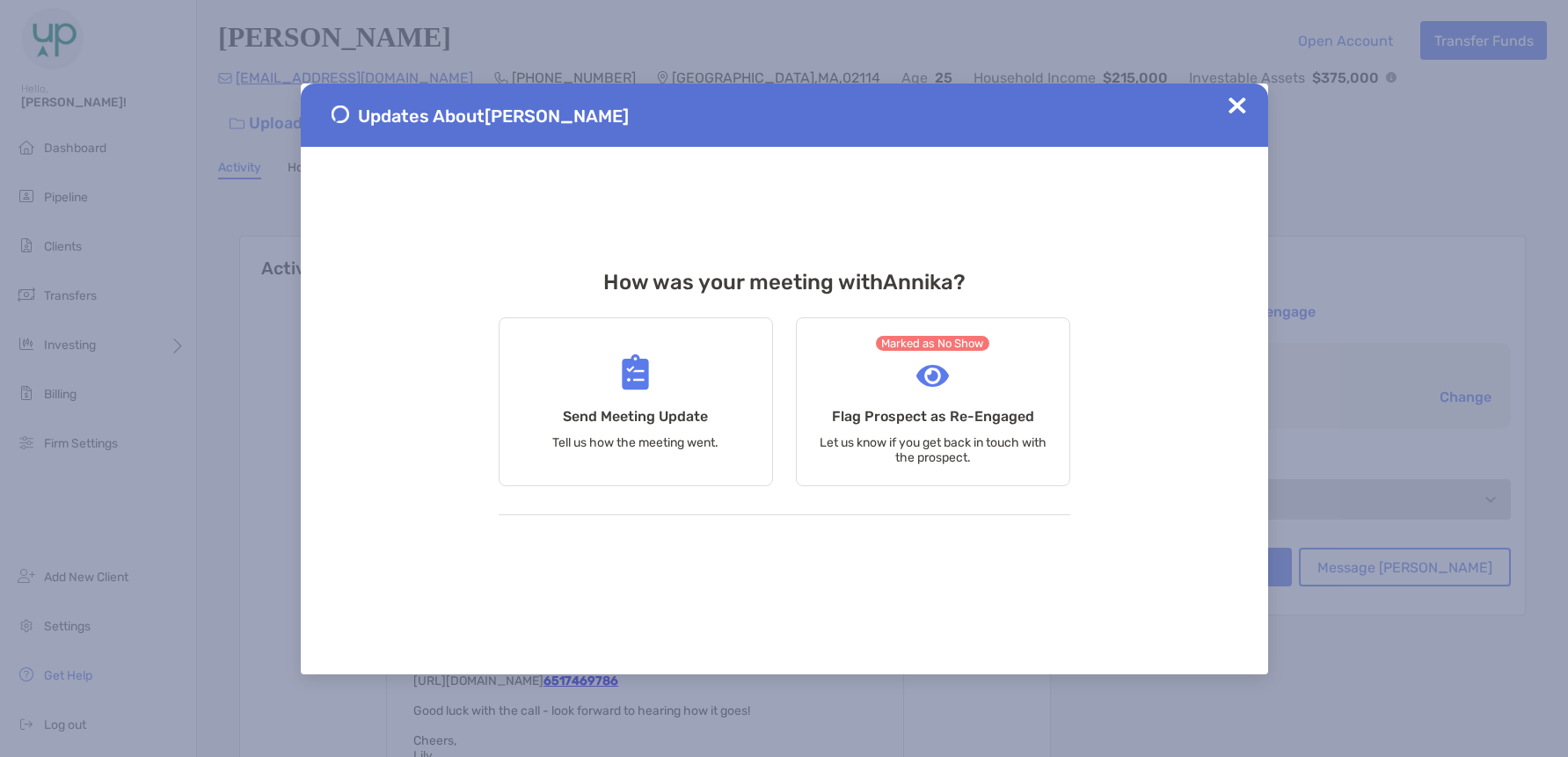
click at [1235, 109] on img at bounding box center [1237, 105] width 17 height 17
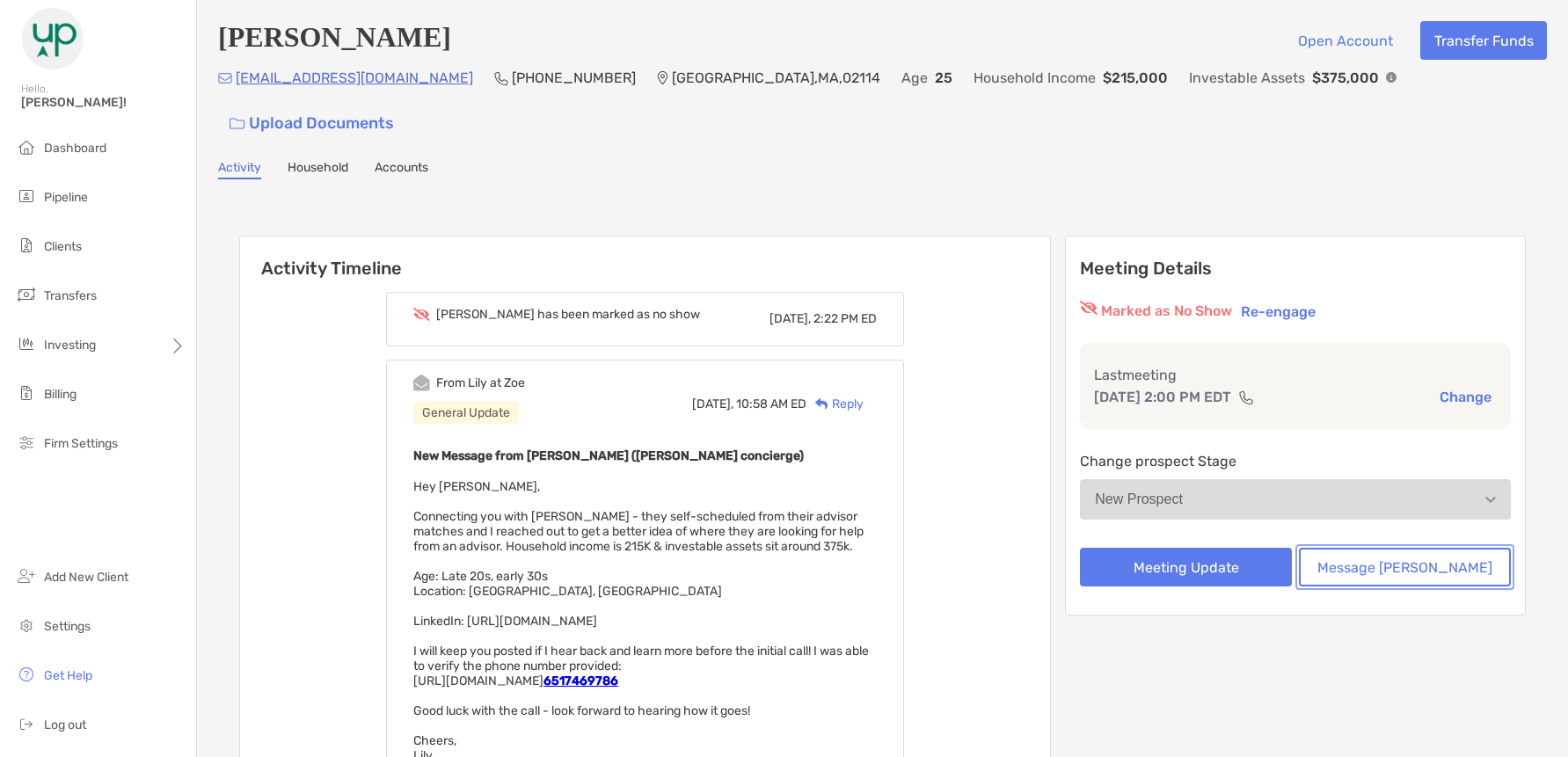
click at [1365, 548] on button "Message [PERSON_NAME]" at bounding box center [1405, 568] width 212 height 38
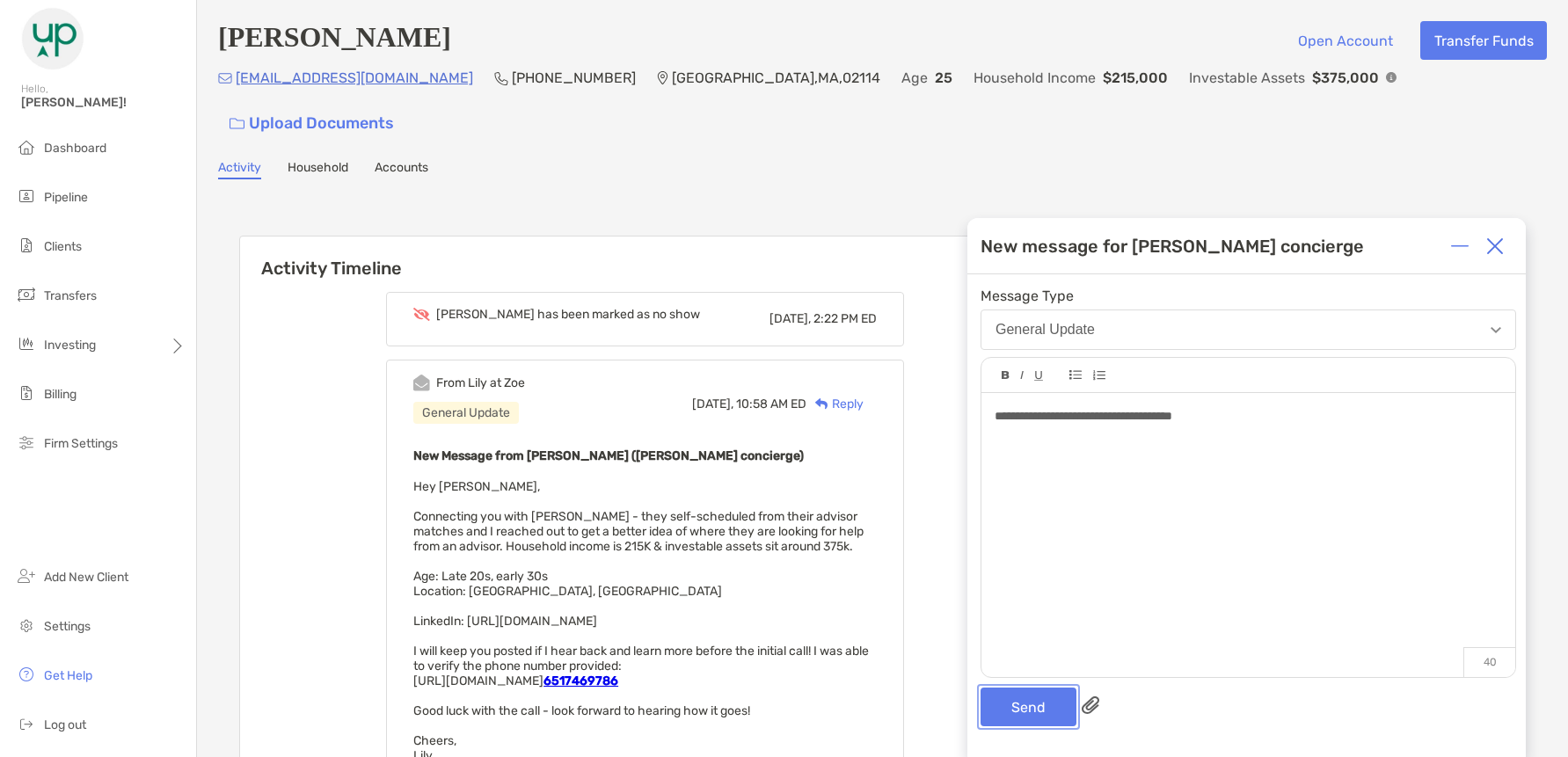
click at [1028, 714] on button "Send" at bounding box center [1028, 707] width 96 height 38
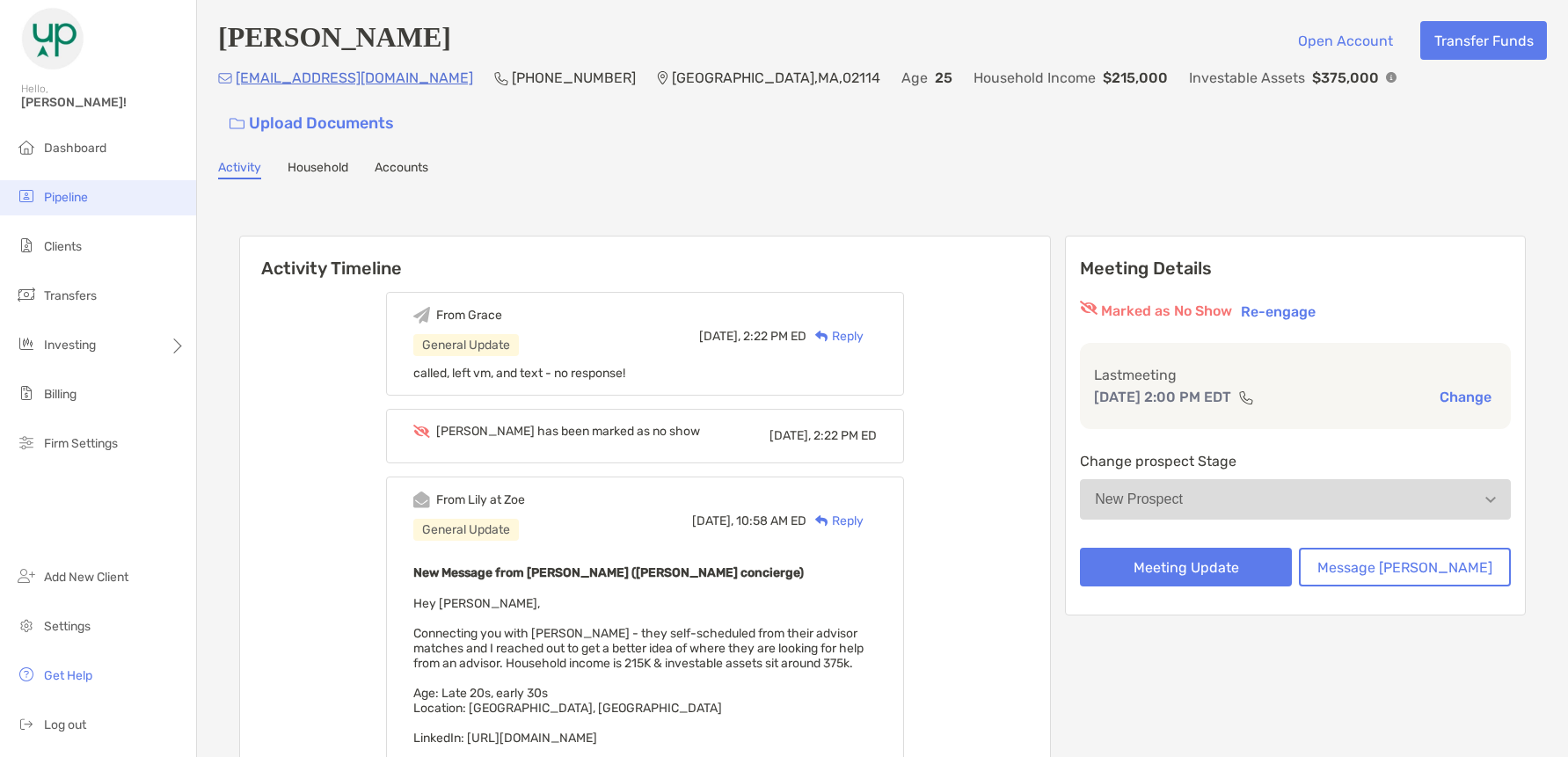
click at [71, 196] on span "Pipeline" at bounding box center [66, 198] width 44 height 15
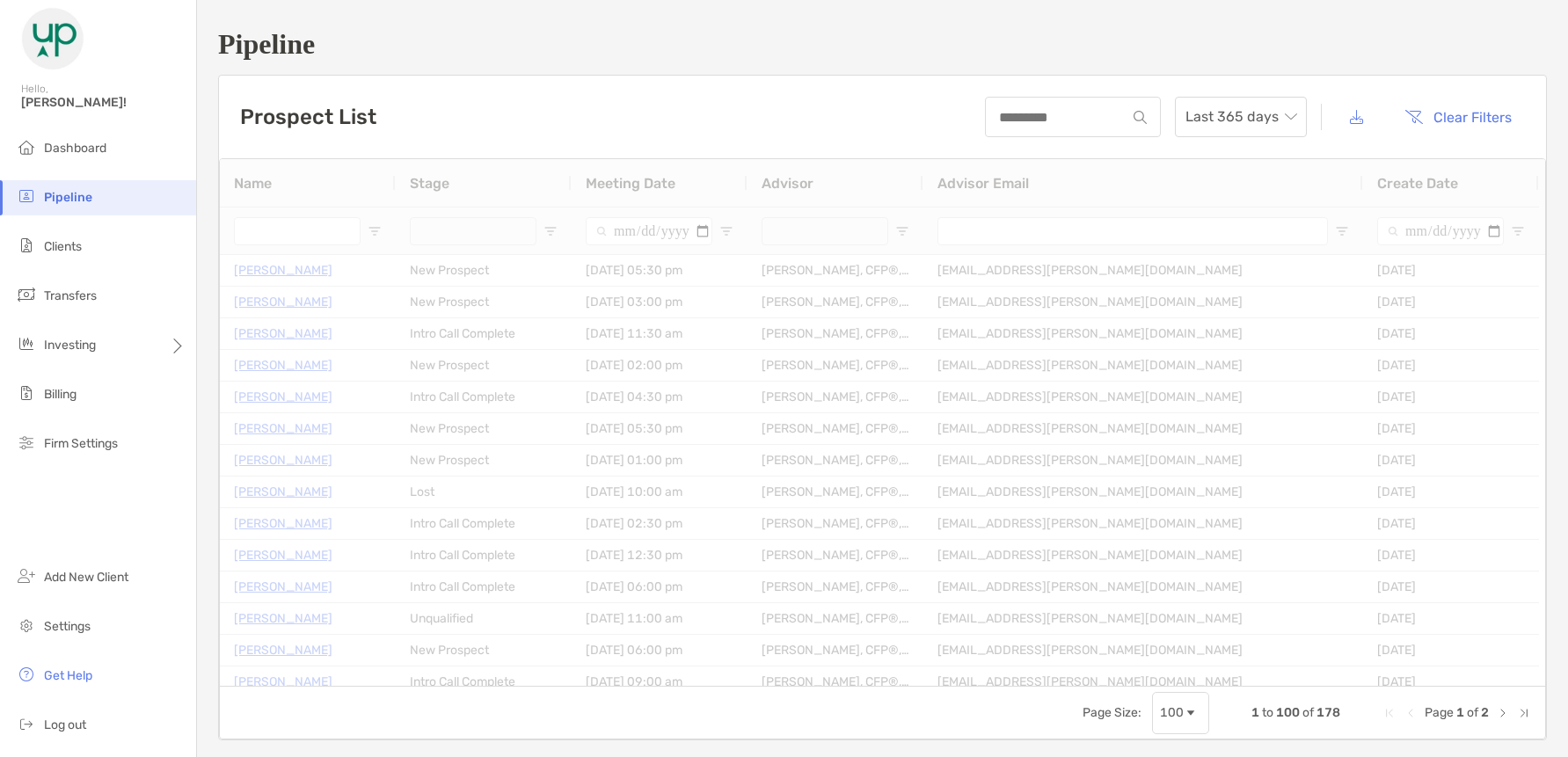
type input "**********"
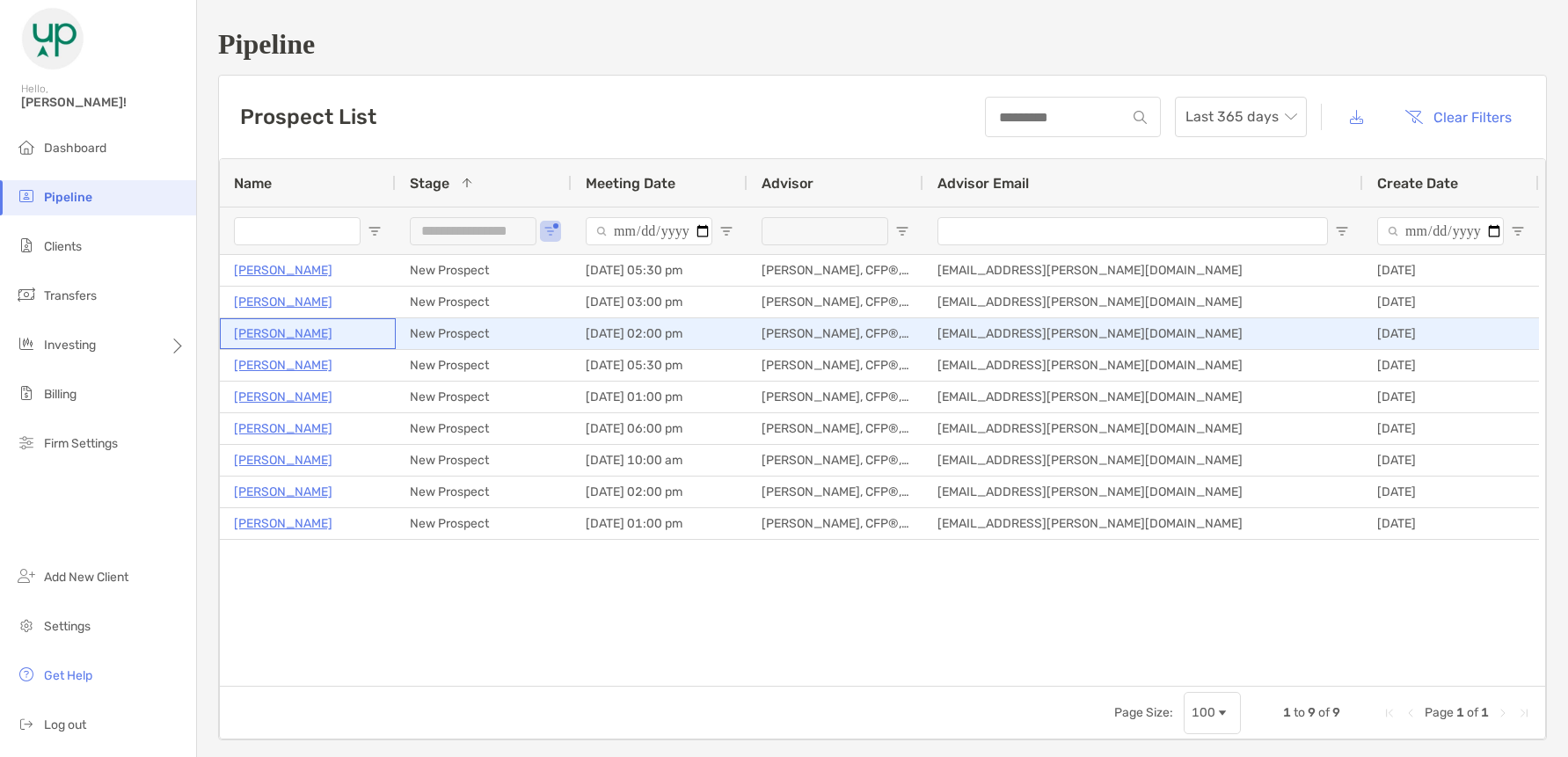
click at [262, 330] on p "[PERSON_NAME]" at bounding box center [282, 333] width 99 height 22
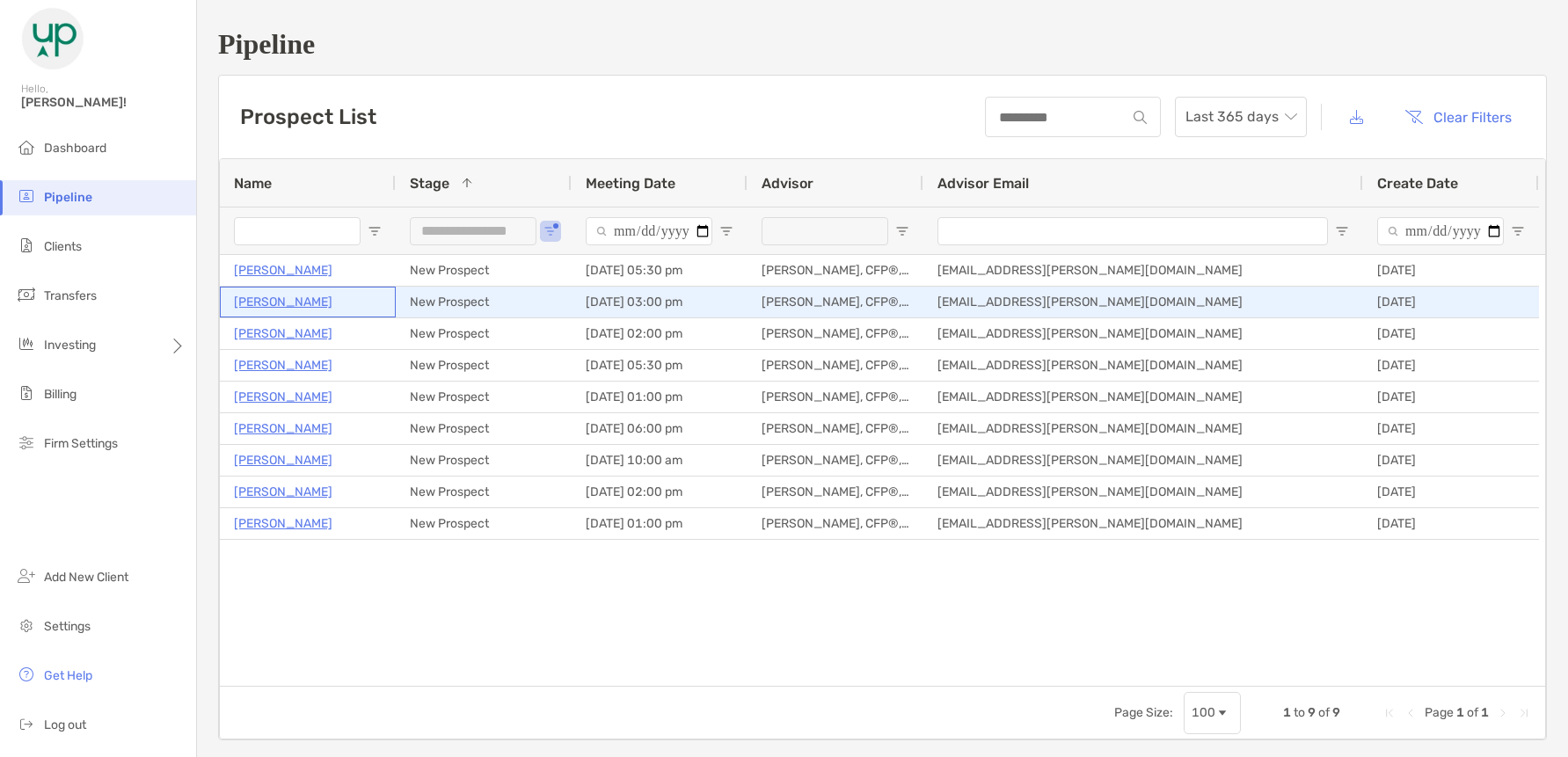
click at [290, 296] on p "[PERSON_NAME]" at bounding box center [282, 301] width 99 height 22
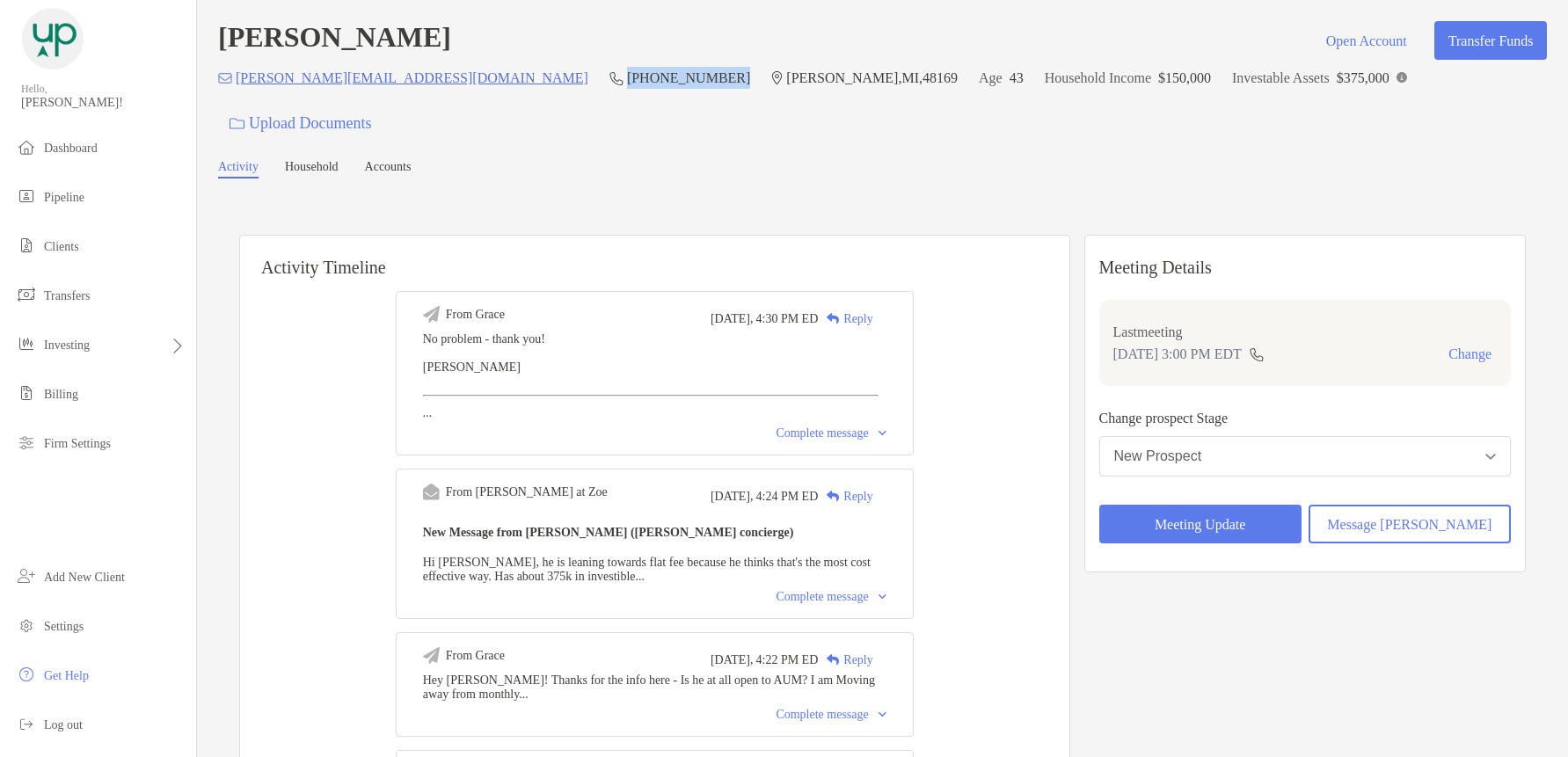
drag, startPoint x: 540, startPoint y: 88, endPoint x: 446, endPoint y: 86, distance: 94.0
click at [627, 86] on p "[PHONE_NUMBER]" at bounding box center [688, 78] width 123 height 22
copy p "[PHONE_NUMBER]"
click at [820, 590] on div "Complete message" at bounding box center [830, 597] width 110 height 14
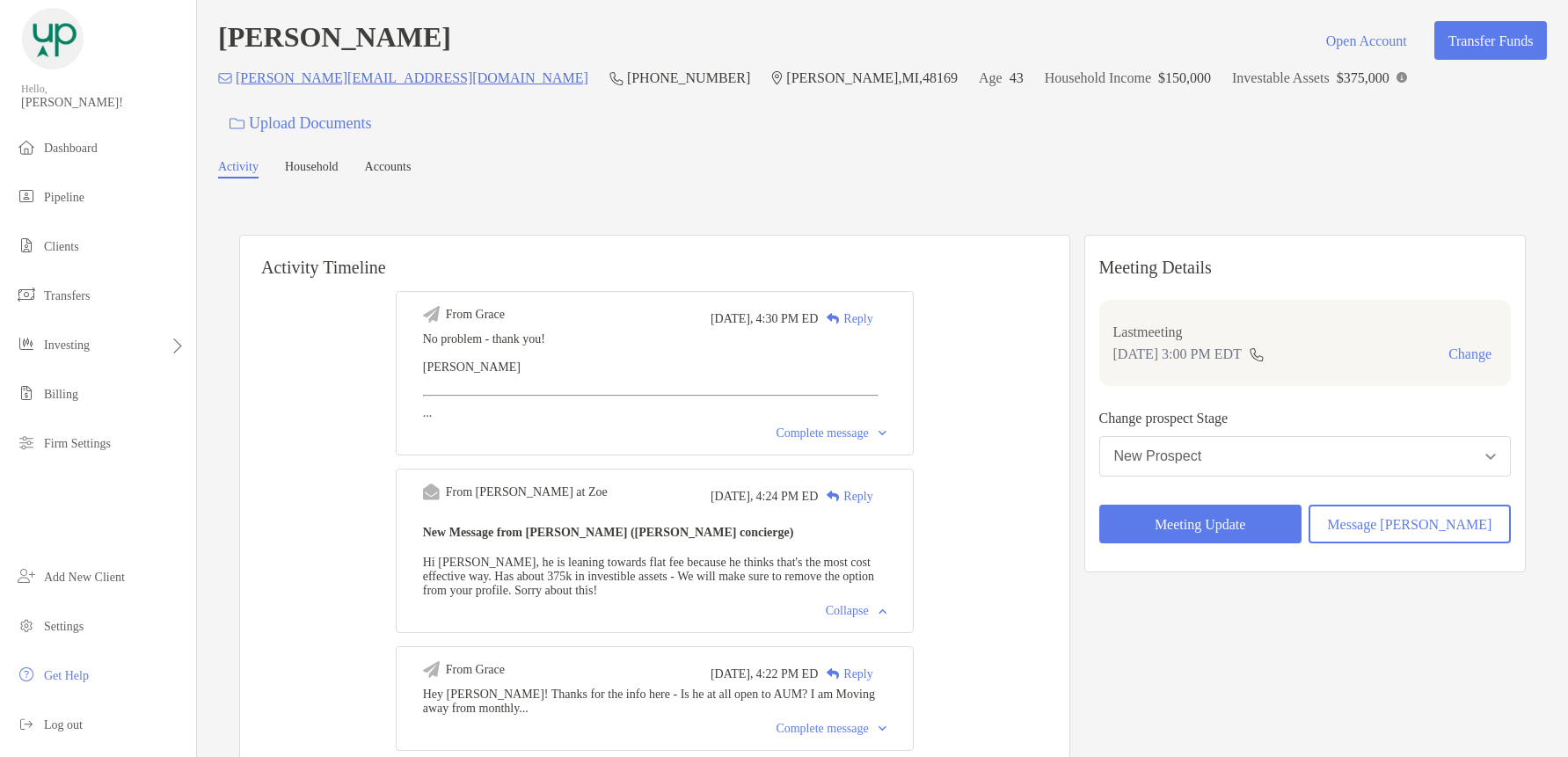
click at [792, 723] on div "Complete message" at bounding box center [830, 729] width 110 height 14
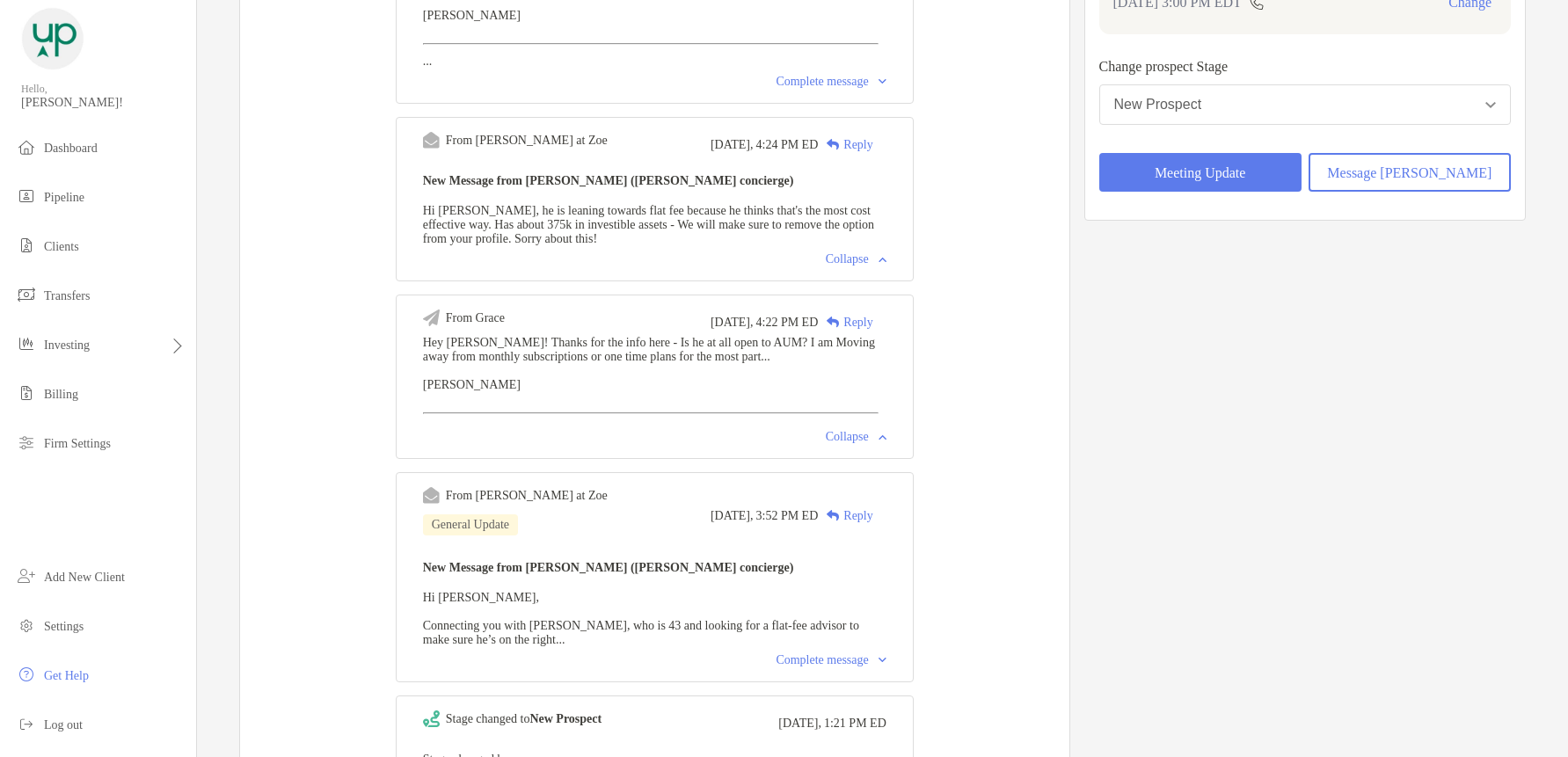
scroll to position [440, 0]
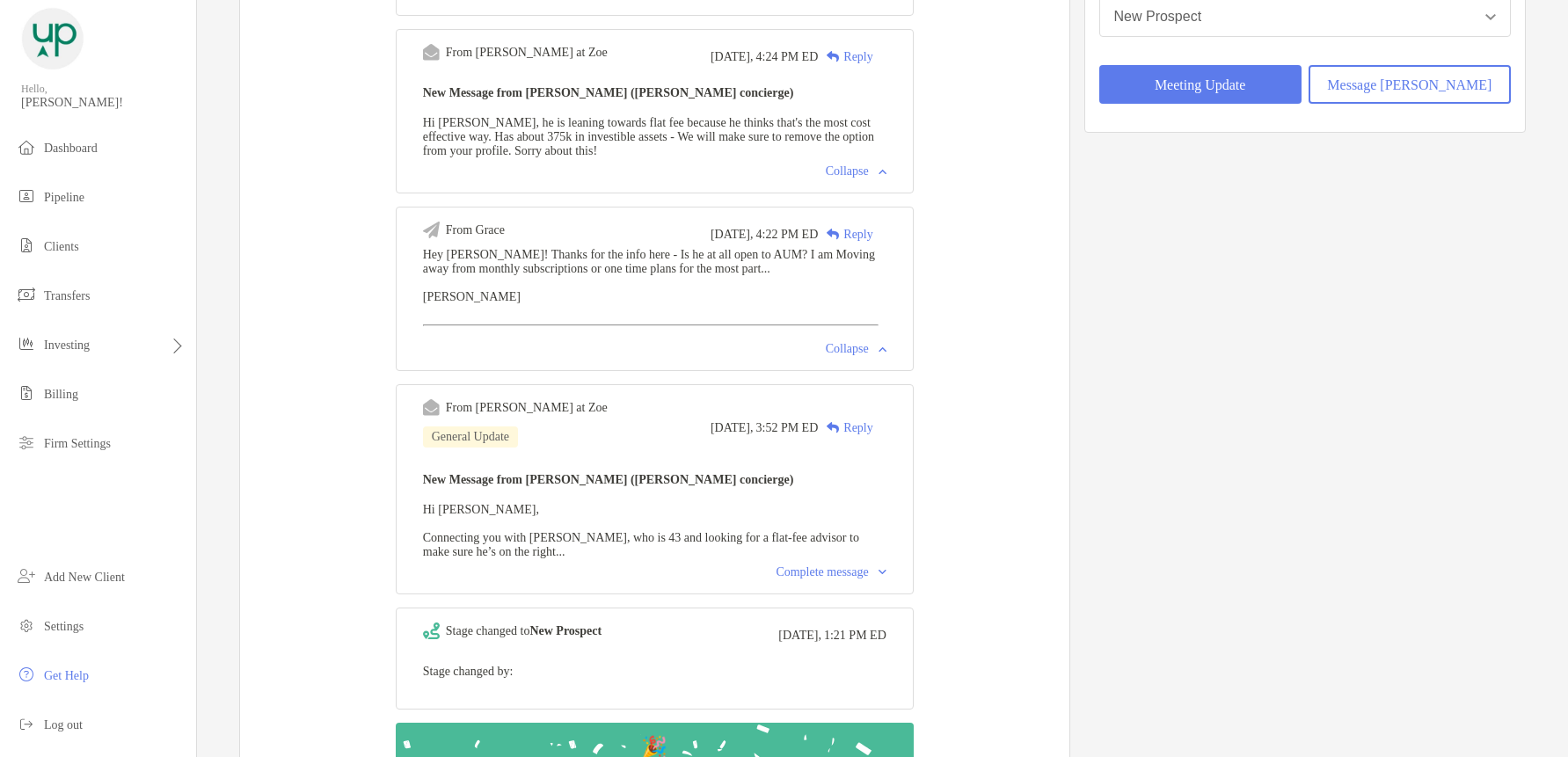
click at [848, 566] on div "Complete message" at bounding box center [830, 572] width 110 height 14
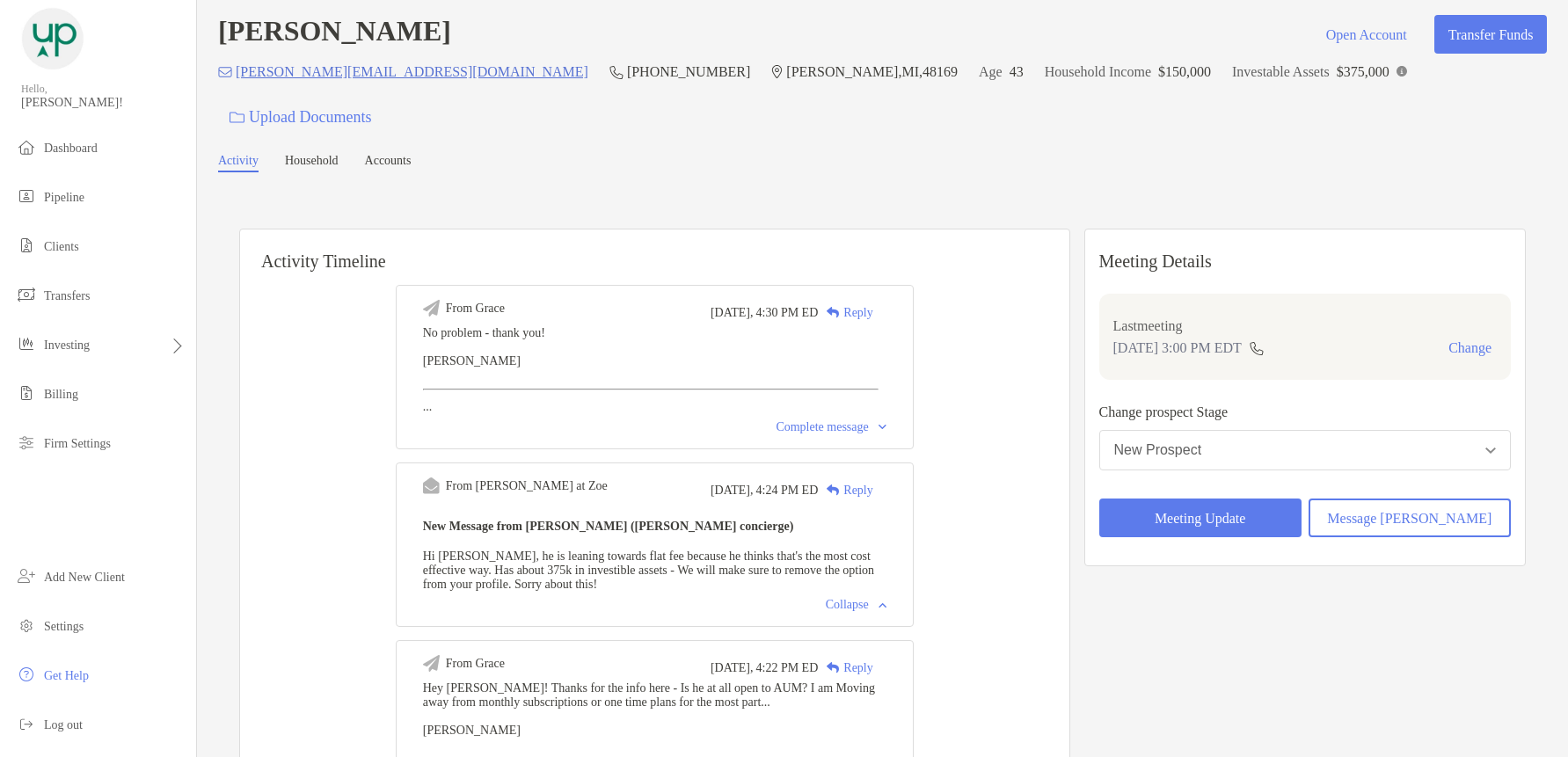
scroll to position [0, 0]
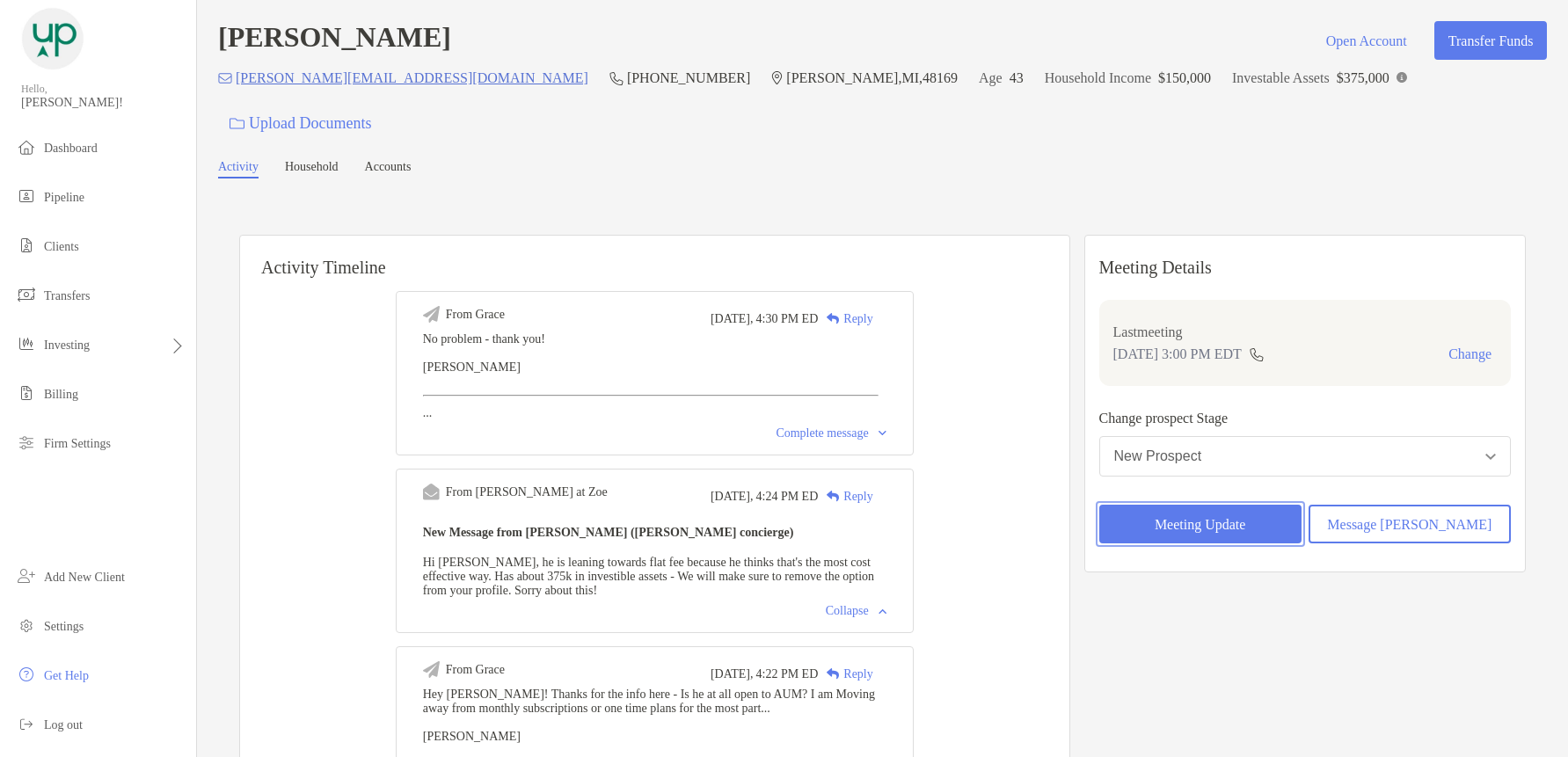
click at [1279, 505] on button "Meeting Update" at bounding box center [1200, 524] width 202 height 38
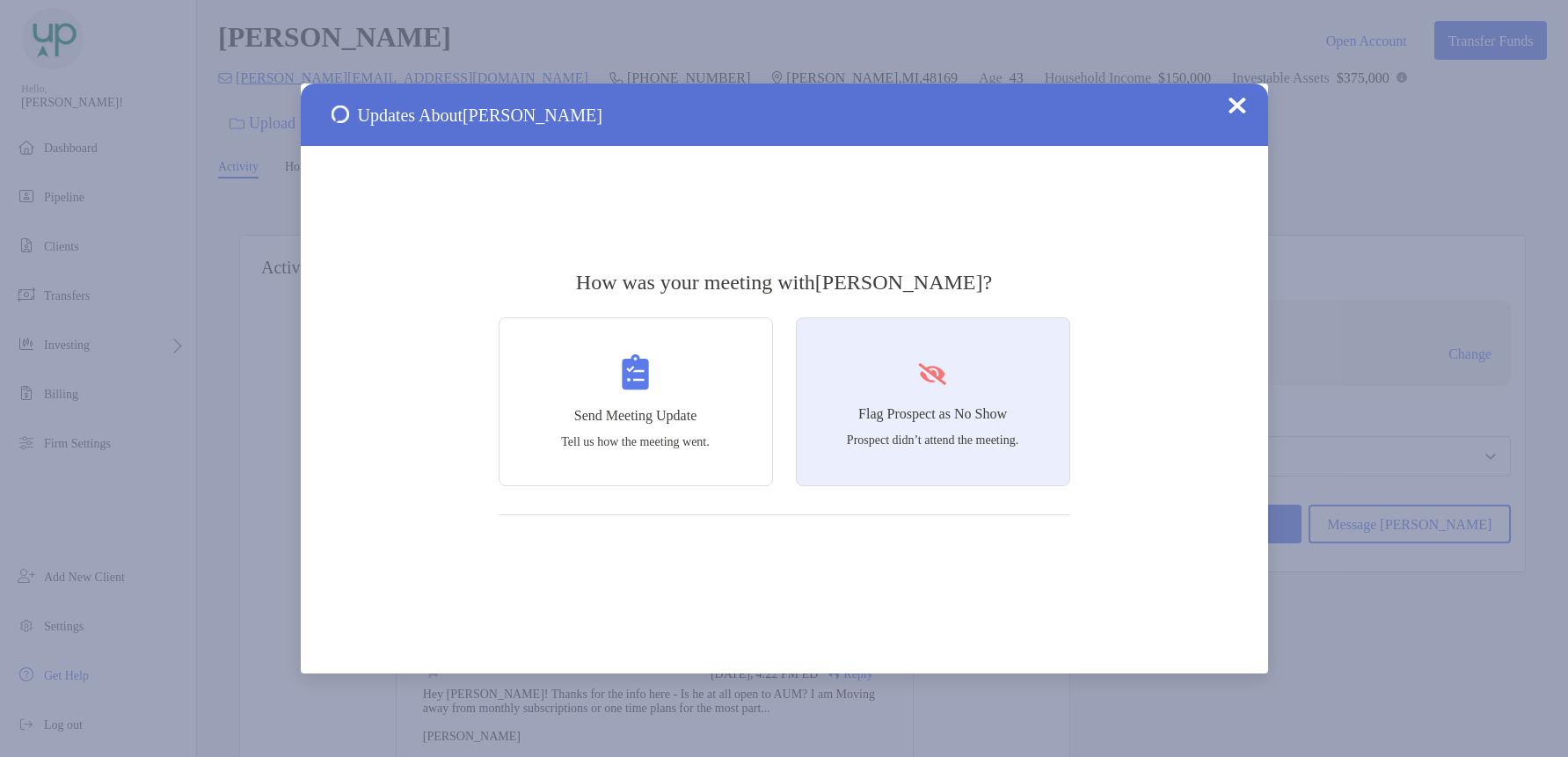
click at [906, 339] on div "Flag Prospect as No Show Prospect didn’t attend the meeting." at bounding box center [933, 402] width 275 height 168
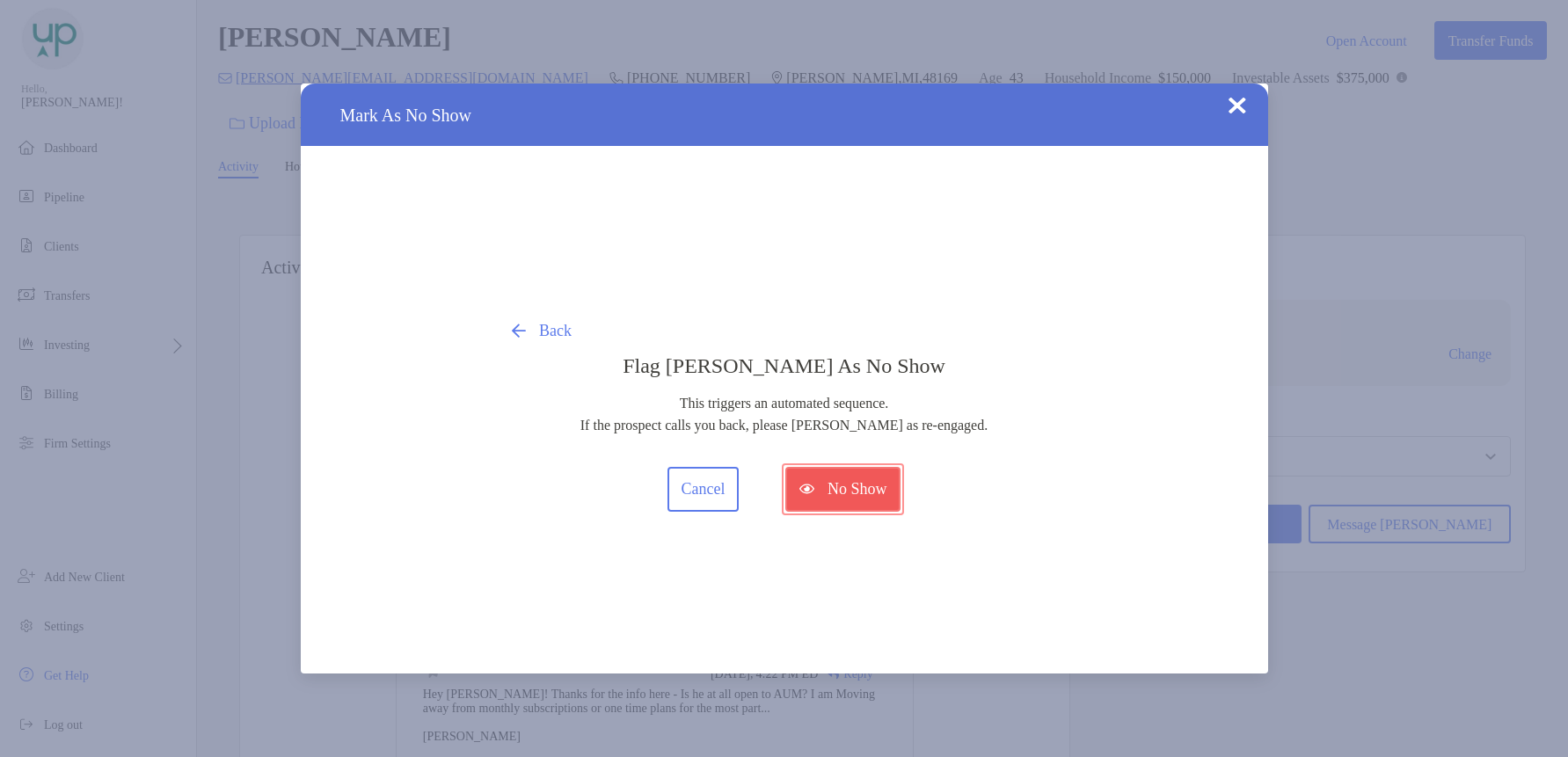
click at [812, 502] on button "No Show" at bounding box center [843, 489] width 115 height 45
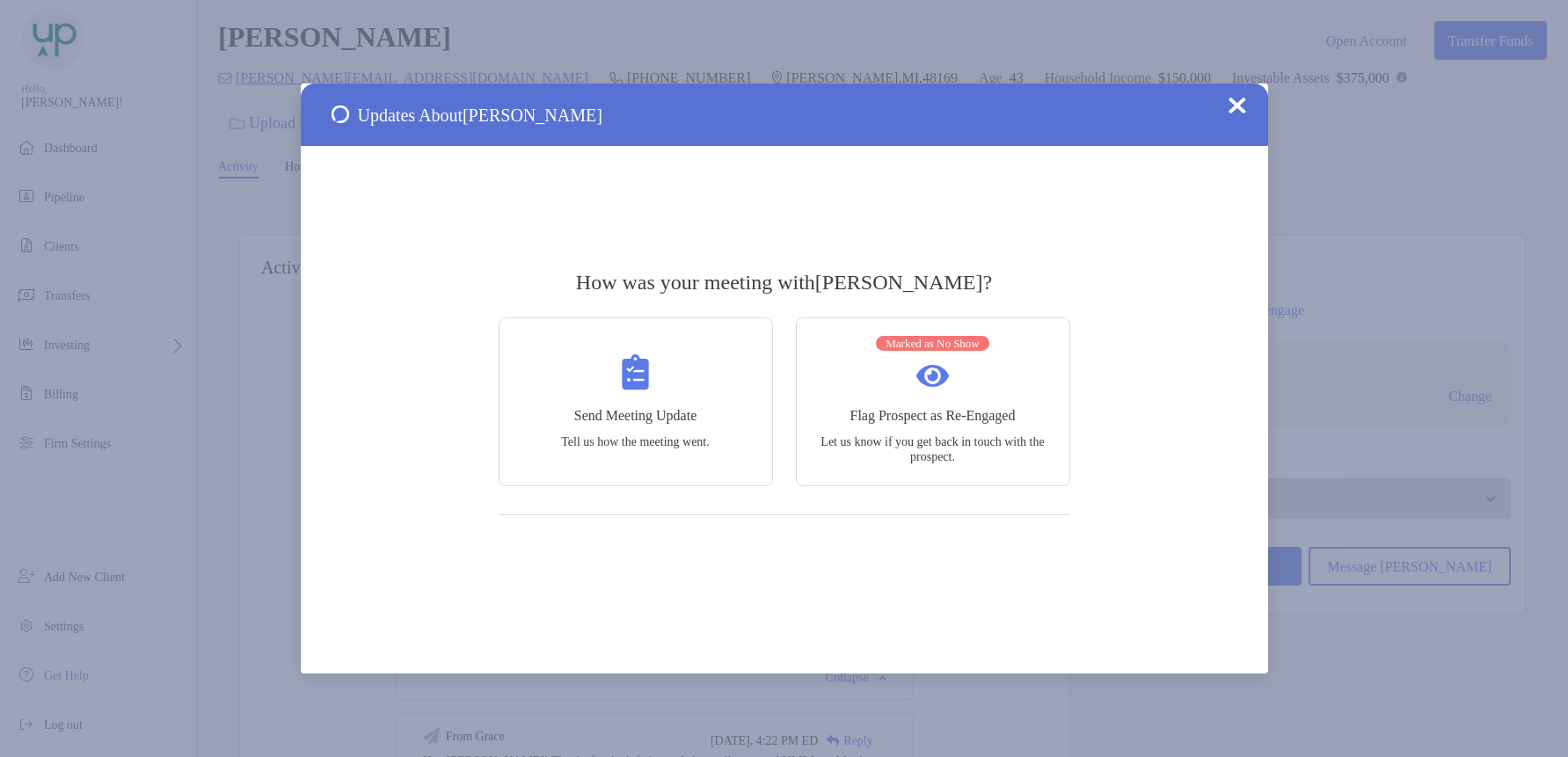
click at [1241, 107] on img at bounding box center [1237, 105] width 17 height 17
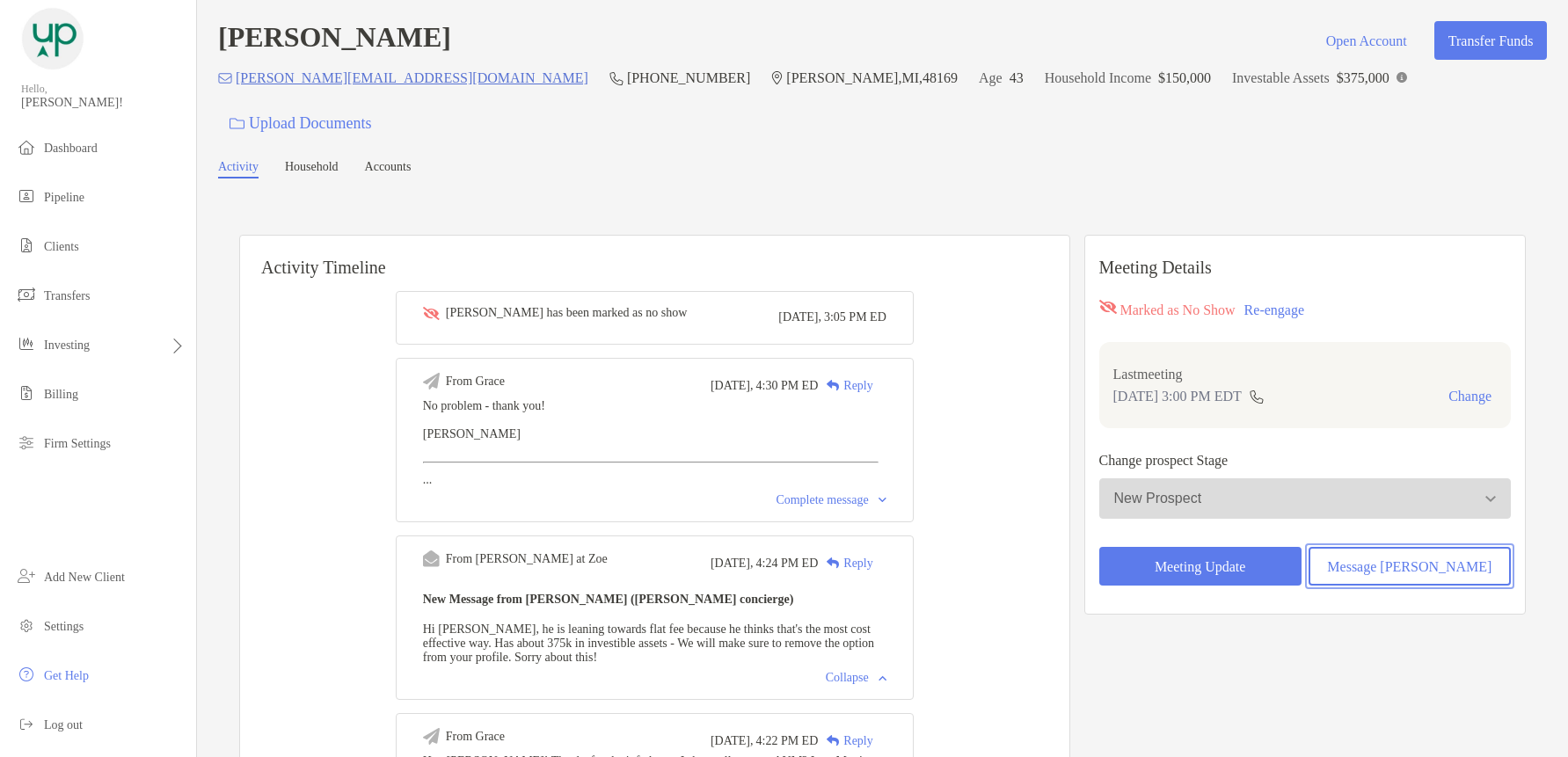
click at [1373, 547] on button "Message [PERSON_NAME]" at bounding box center [1409, 567] width 202 height 38
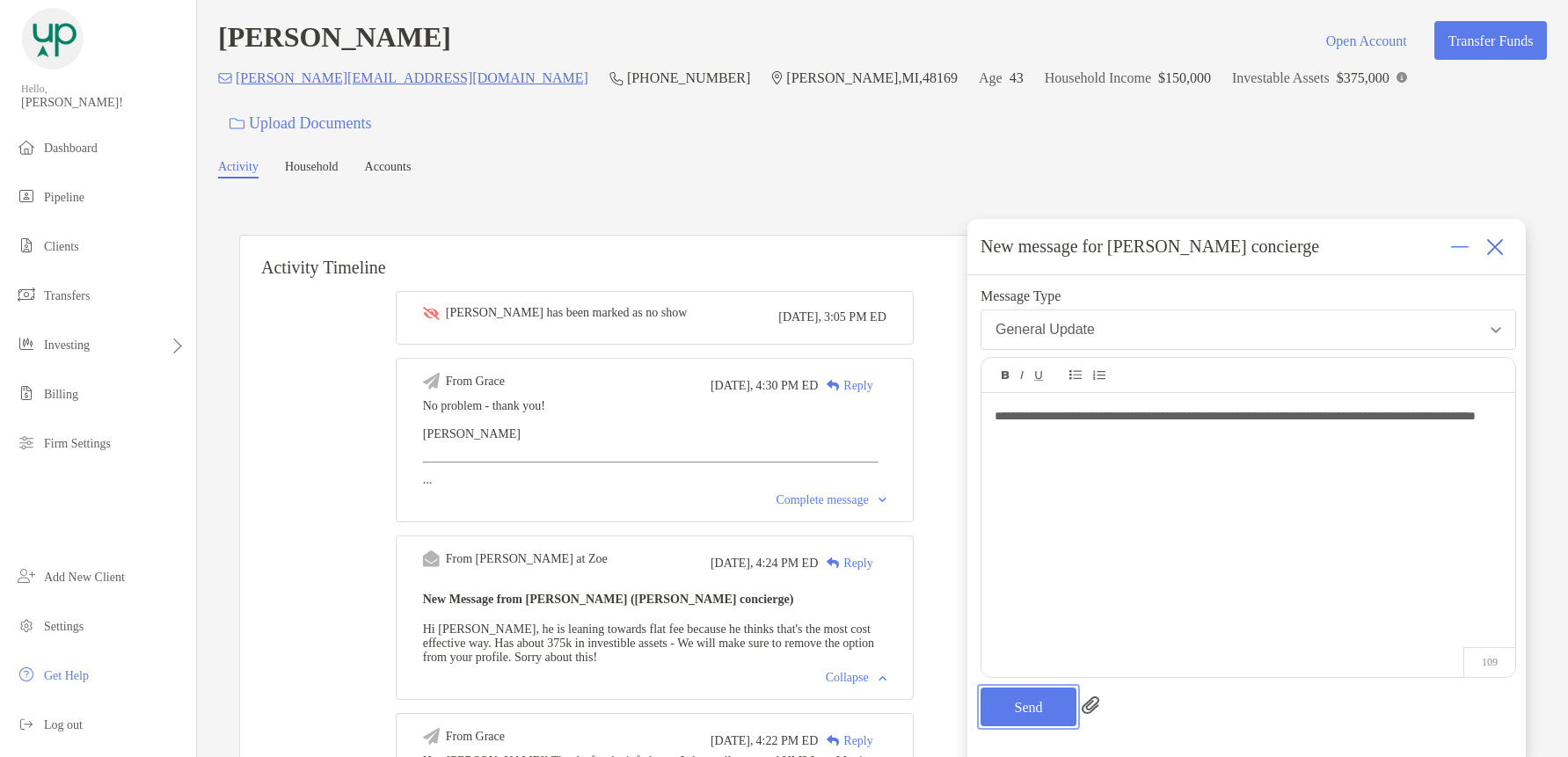
click at [1018, 705] on button "Send" at bounding box center [1028, 707] width 96 height 38
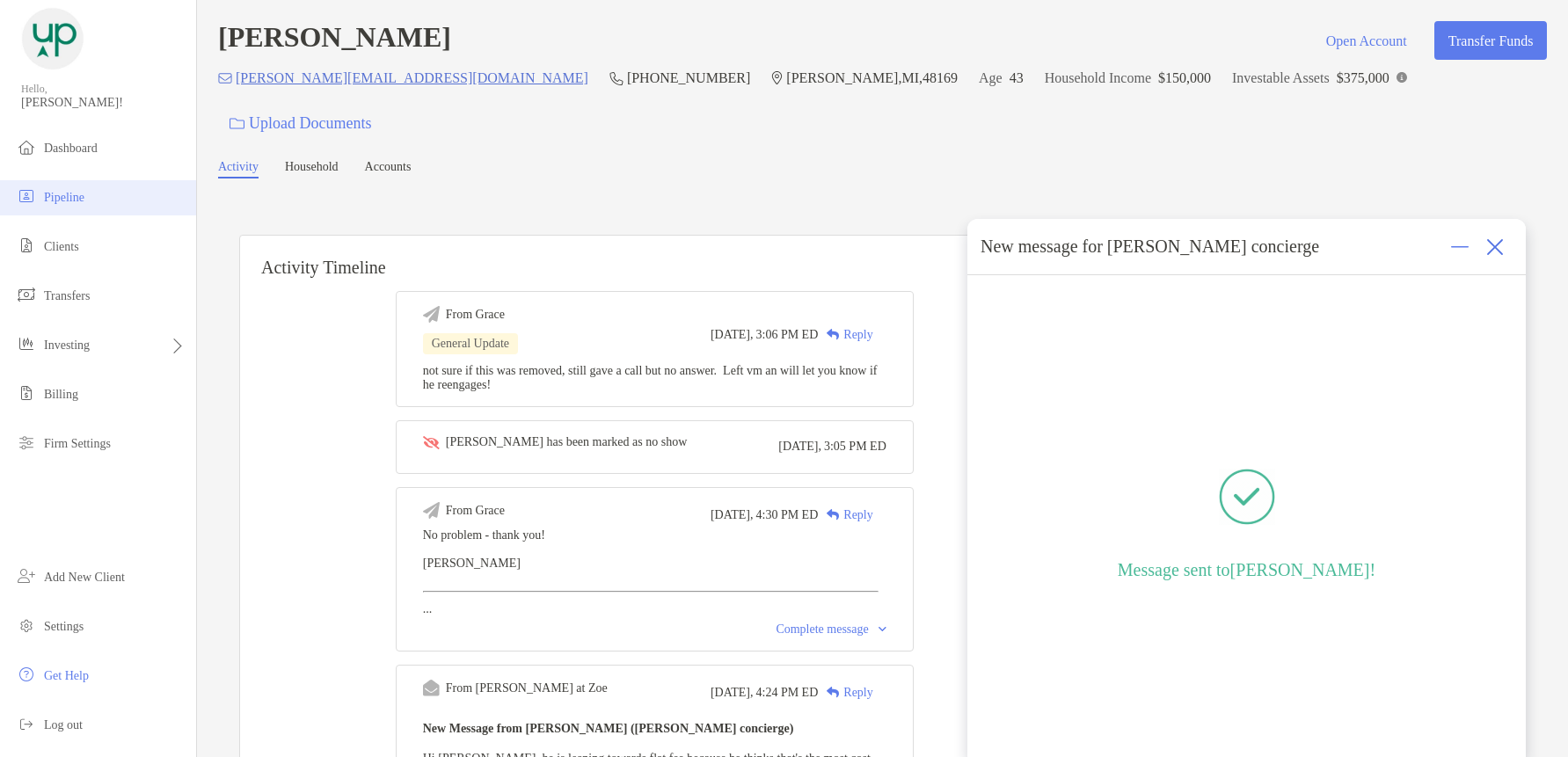
click at [99, 207] on li "Pipeline" at bounding box center [98, 197] width 196 height 35
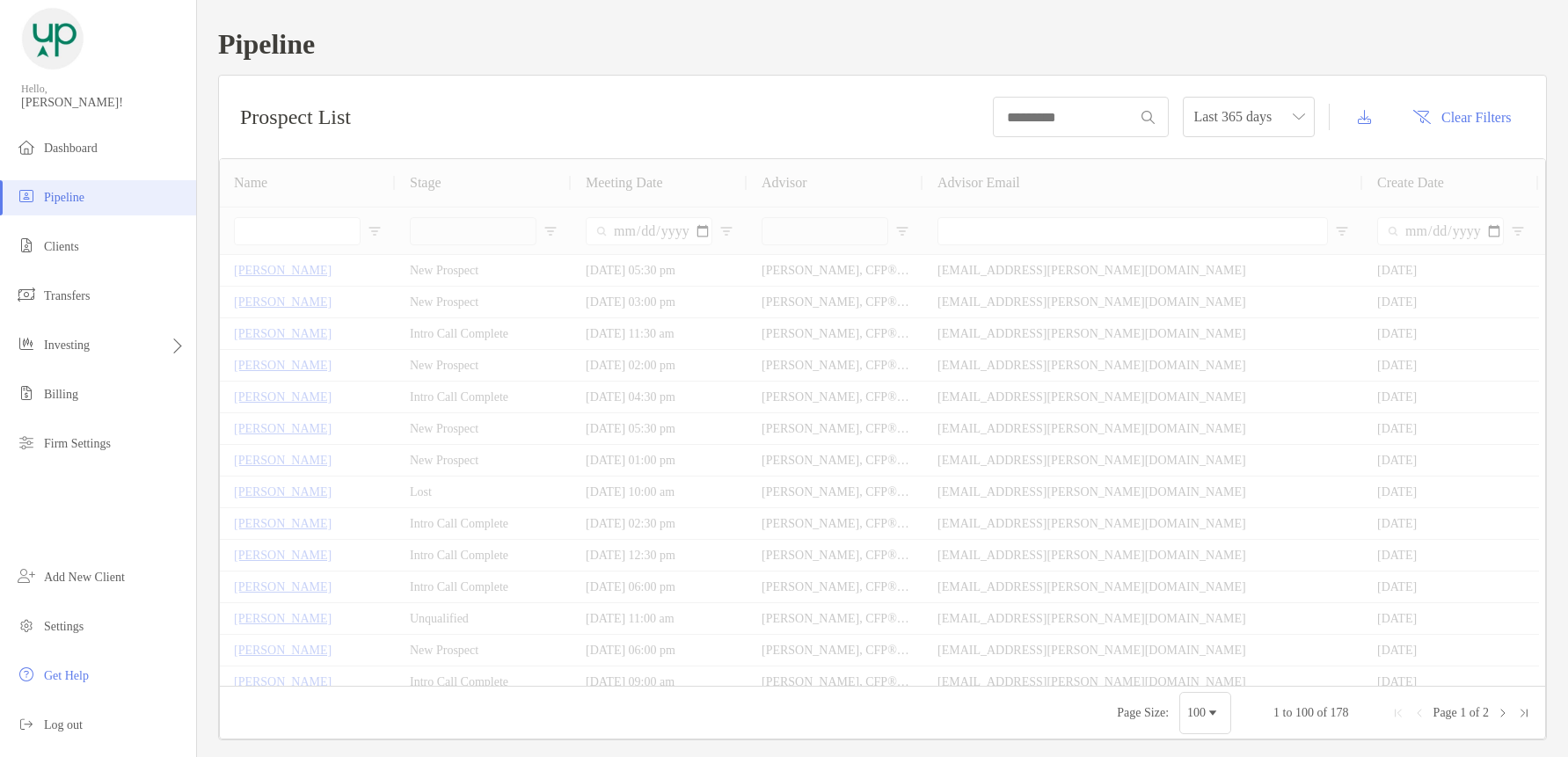
type input "**********"
